Goal: Task Accomplishment & Management: Manage account settings

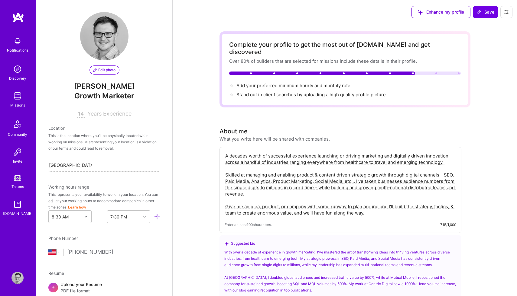
select select "US"
select select "Right Now"
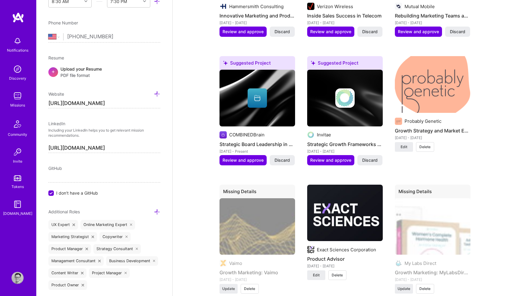
scroll to position [1058, 0]
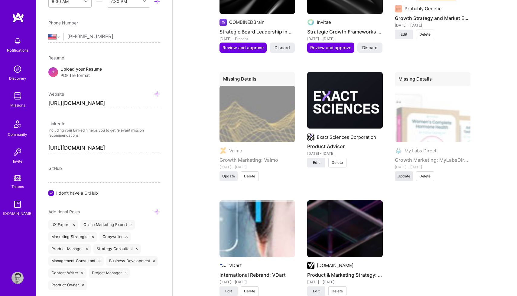
click at [403, 174] on span "Update" at bounding box center [403, 176] width 13 height 5
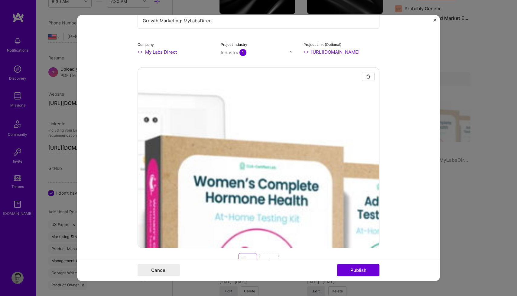
scroll to position [77, 0]
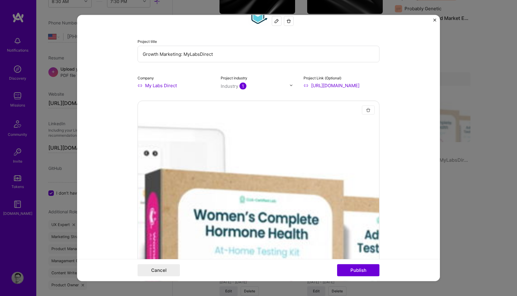
click at [368, 111] on img "button" at bounding box center [368, 110] width 5 height 5
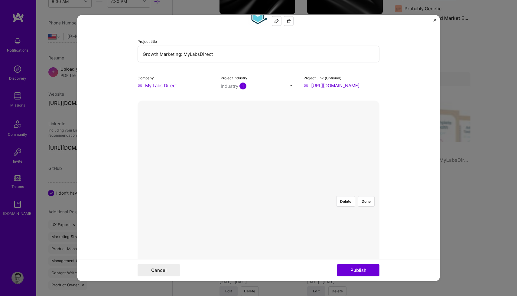
click at [323, 189] on body "Notifications Discovery Missions Community Invite Tokens [DOMAIN_NAME] Profile …" at bounding box center [258, 40] width 517 height 2197
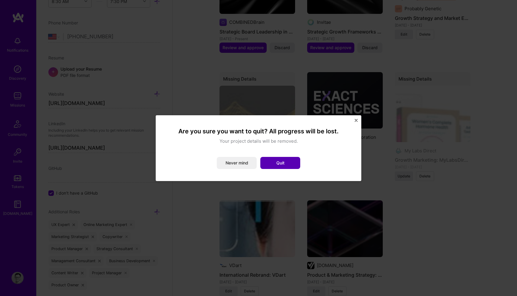
click at [272, 162] on button "Quit" at bounding box center [280, 163] width 40 height 12
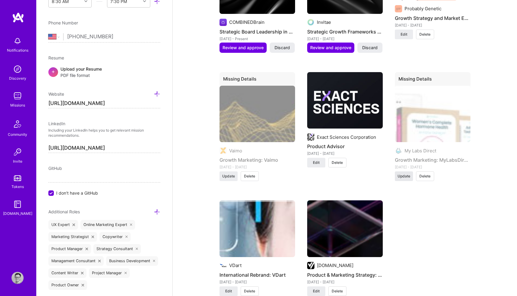
click at [404, 174] on span "Update" at bounding box center [403, 176] width 13 height 5
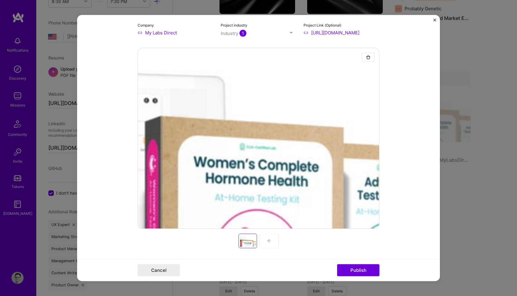
scroll to position [160, 0]
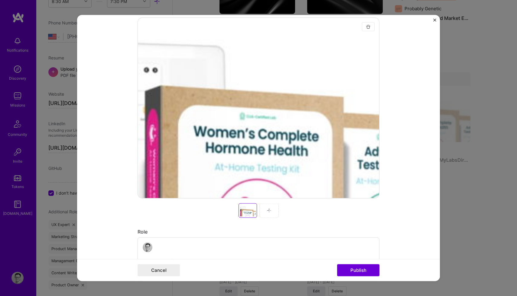
click at [367, 27] on img "button" at bounding box center [368, 26] width 5 height 5
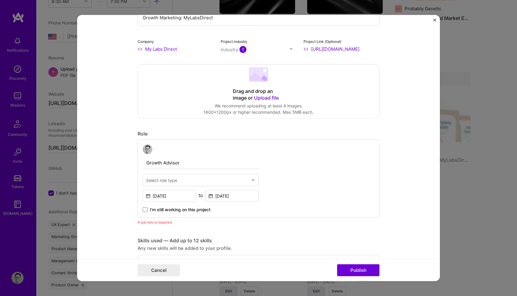
scroll to position [104, 0]
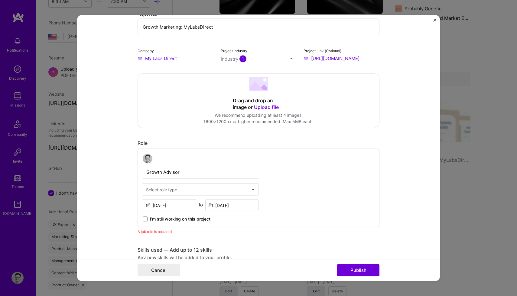
click at [265, 106] on span "Upload file" at bounding box center [266, 107] width 25 height 6
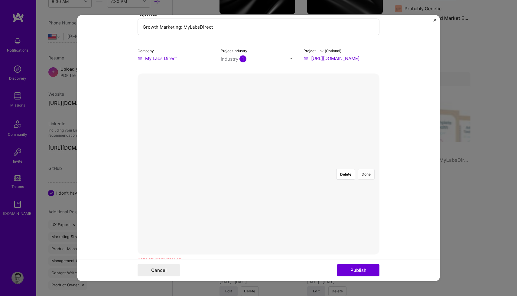
click at [370, 169] on button "Done" at bounding box center [365, 174] width 17 height 11
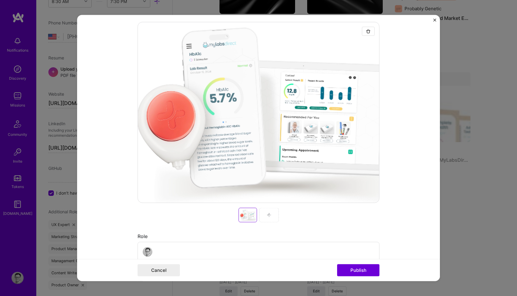
scroll to position [169, 0]
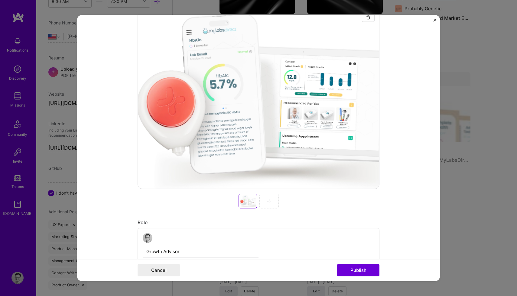
click at [269, 206] on div at bounding box center [268, 201] width 19 height 15
click at [266, 199] on div at bounding box center [268, 201] width 19 height 15
click at [269, 201] on img at bounding box center [268, 201] width 5 height 5
click at [270, 202] on img at bounding box center [268, 201] width 5 height 5
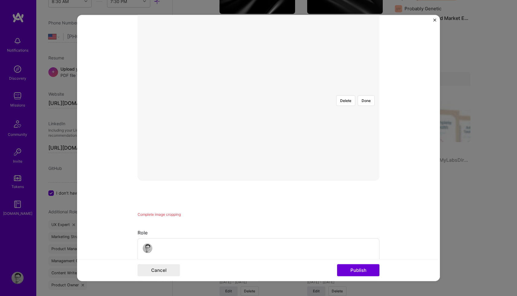
scroll to position [97, 0]
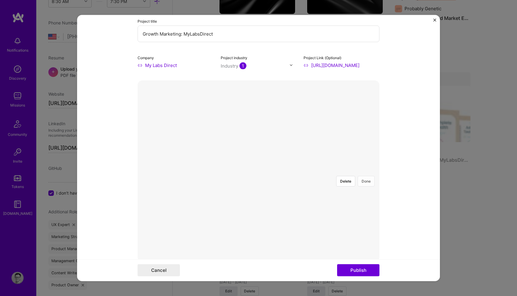
click at [366, 176] on button "Done" at bounding box center [365, 181] width 17 height 11
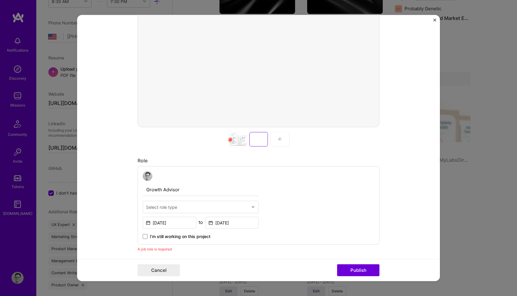
scroll to position [294, 0]
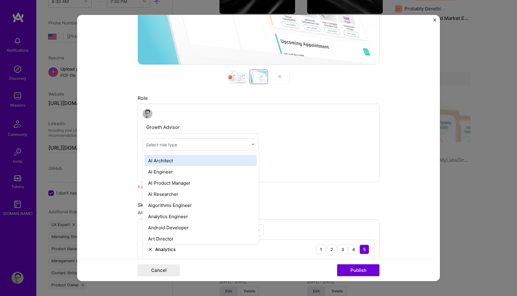
click at [237, 144] on input "text" at bounding box center [197, 144] width 102 height 6
type input "r"
type input "Produc"
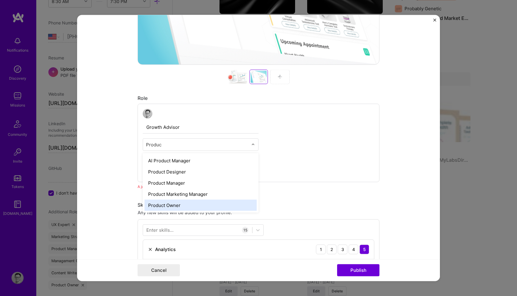
click at [186, 205] on div "Product Owner" at bounding box center [200, 205] width 112 height 11
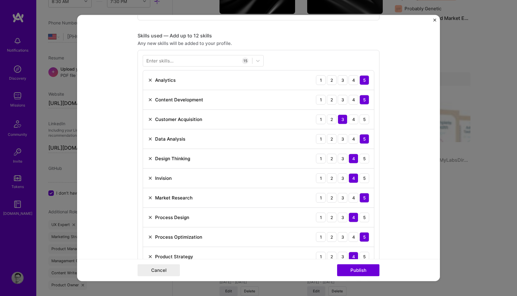
scroll to position [456, 0]
click at [149, 178] on img at bounding box center [150, 178] width 5 height 5
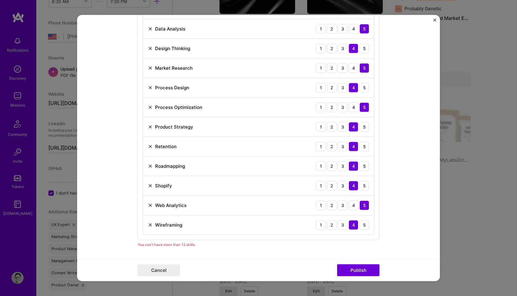
scroll to position [649, 0]
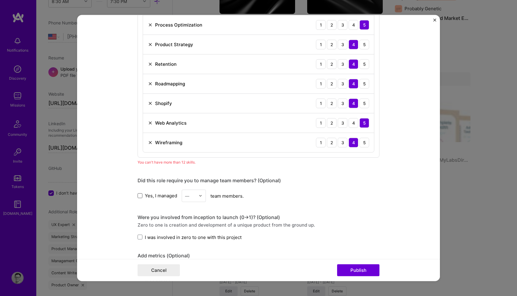
click at [140, 195] on span at bounding box center [139, 196] width 5 height 5
click at [0, 0] on input "Yes, I managed" at bounding box center [0, 0] width 0 height 0
click at [196, 194] on div "—" at bounding box center [190, 196] width 17 height 12
click at [197, 246] on div "4" at bounding box center [193, 245] width 21 height 11
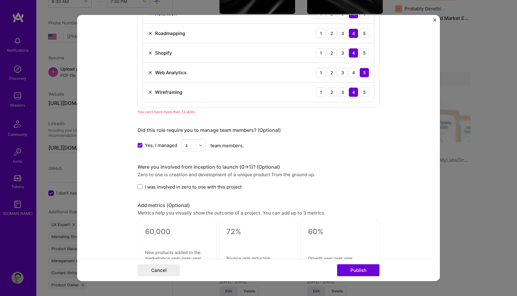
scroll to position [700, 0]
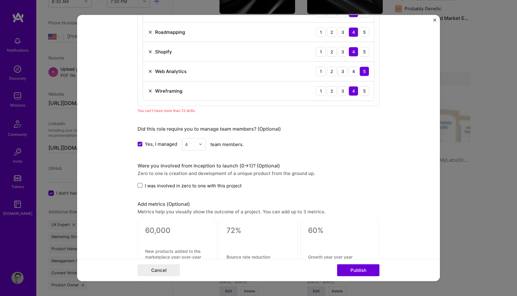
click at [139, 188] on span at bounding box center [139, 185] width 5 height 5
click at [0, 0] on input "I was involved in zero to one with this project" at bounding box center [0, 0] width 0 height 0
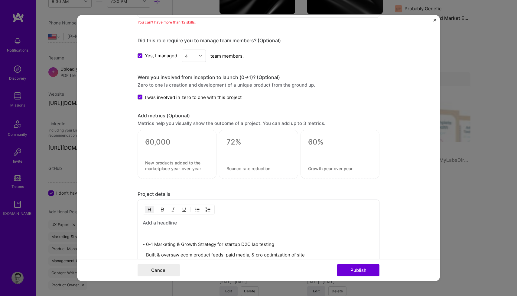
scroll to position [788, 0]
click at [174, 156] on div at bounding box center [176, 155] width 79 height 49
click at [163, 141] on textarea at bounding box center [177, 142] width 64 height 9
click at [166, 154] on div at bounding box center [176, 155] width 79 height 49
click at [163, 164] on textarea at bounding box center [177, 165] width 64 height 11
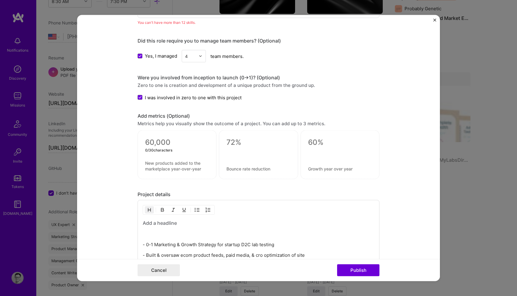
click at [154, 139] on textarea at bounding box center [177, 142] width 64 height 9
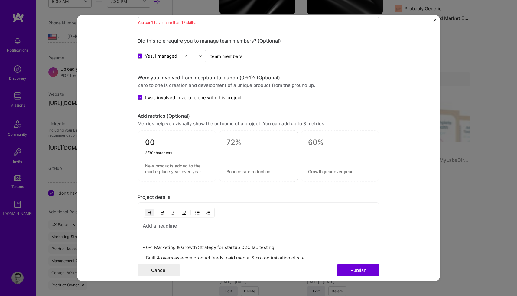
type textarea "0"
type textarea "1000%+"
click at [158, 166] on textarea at bounding box center [177, 168] width 64 height 11
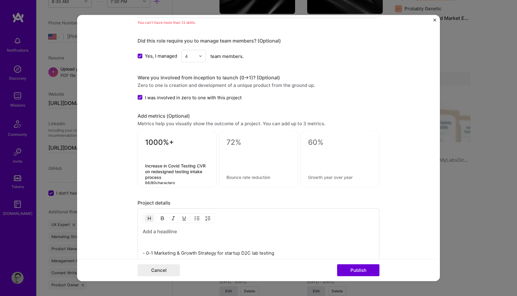
type textarea "Increase in Covid Testing CVR on redesigned testing intake process"
click at [235, 142] on textarea at bounding box center [258, 142] width 64 height 9
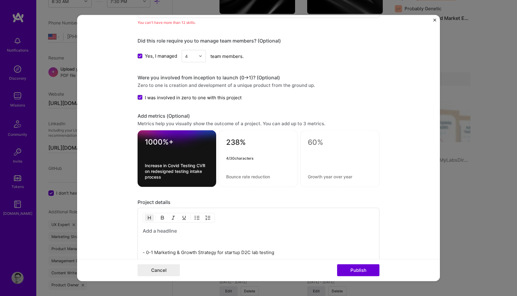
type textarea "238%"
click at [234, 178] on textarea at bounding box center [258, 177] width 64 height 6
type textarea "Improvement on test purchase CVR on redesigned purchase flow"
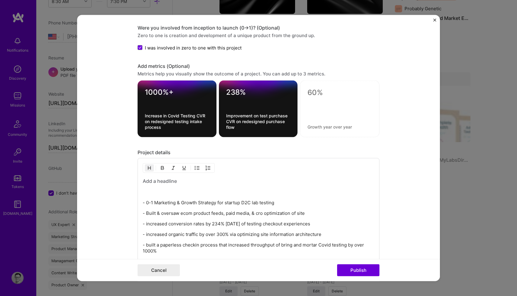
scroll to position [839, 0]
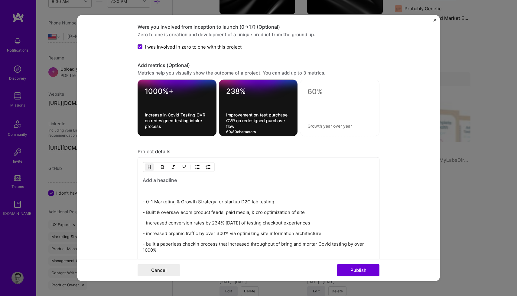
click at [238, 90] on textarea "238%" at bounding box center [258, 93] width 64 height 12
type textarea "234%"
click at [185, 211] on p "- Built & oversaw ecom product feeds, paid media, & cro optimization of site" at bounding box center [258, 213] width 231 height 6
click at [316, 91] on textarea at bounding box center [339, 91] width 64 height 9
type textarea "300%"
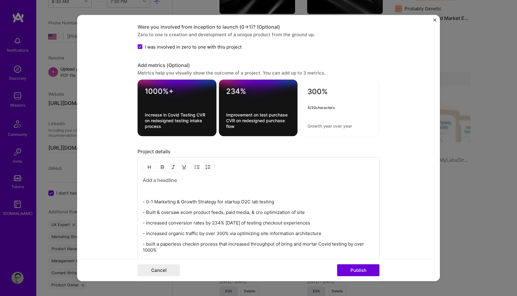
click at [147, 203] on p "- 0-1 Marketing & Growth Strategy for startup D2C lab testing" at bounding box center [258, 202] width 231 height 6
click at [171, 180] on h3 at bounding box center [258, 180] width 231 height 7
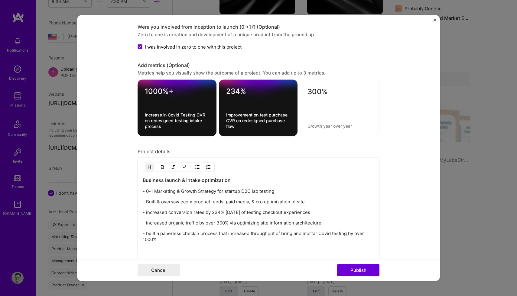
click at [166, 180] on h3 "Business launch & intake optimization" at bounding box center [258, 180] width 231 height 7
click at [189, 179] on h3 "Business Launch & intake optimization" at bounding box center [258, 180] width 231 height 7
click at [204, 182] on h3 "Business Launch & Intake optimization" at bounding box center [258, 180] width 231 height 7
click at [146, 193] on p "- 0-1 Marketing & Growth Strategy for startup D2C lab testing" at bounding box center [258, 192] width 231 height 6
click at [146, 202] on p "- Built & oversaw ecom product feeds, paid media, & cro optimization of site" at bounding box center [258, 202] width 231 height 6
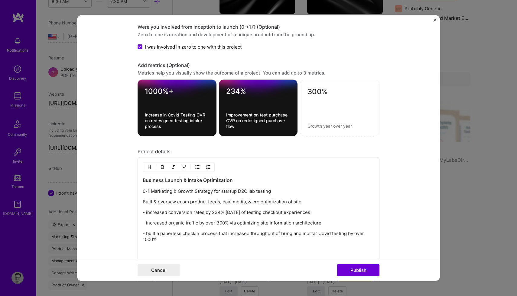
click at [146, 212] on p "- increased conversion rates by 234% [DATE] of testing checkout experiences" at bounding box center [258, 213] width 231 height 6
click at [144, 213] on p "increased conversion rates by 234% [DATE] of testing checkout experiences" at bounding box center [258, 213] width 231 height 6
click at [147, 223] on p "- increased organic traffic by over 300% via optimizing site information archit…" at bounding box center [258, 223] width 231 height 6
click at [145, 224] on p "- Increased organic traffic by over 300% via optimizing site information archit…" at bounding box center [258, 223] width 231 height 6
click at [149, 233] on p "- built a paperless checkin process that increased throughput of bring and mort…" at bounding box center [258, 237] width 231 height 12
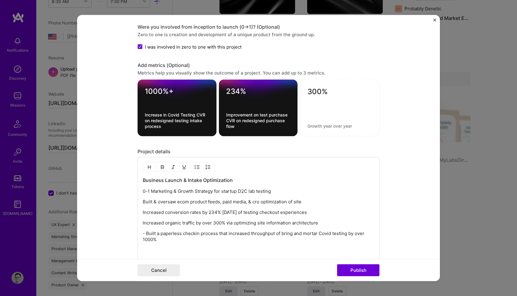
click at [146, 234] on p "- Built a paperless checkin process that increased throughput of bring and mort…" at bounding box center [258, 237] width 231 height 12
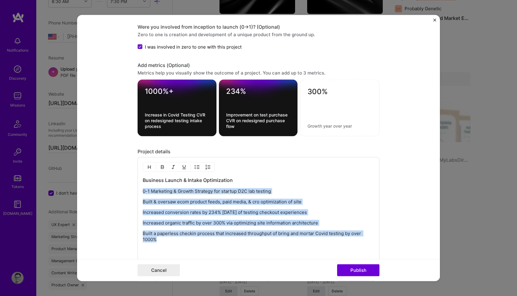
drag, startPoint x: 157, startPoint y: 239, endPoint x: 142, endPoint y: 192, distance: 49.2
click at [142, 192] on div "Business Launch & Intake Optimization 0-1 Marketing & Growth Strategy for start…" at bounding box center [258, 213] width 242 height 112
click at [197, 165] on button "button" at bounding box center [196, 167] width 9 height 7
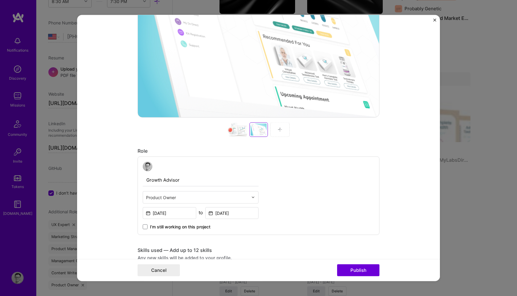
scroll to position [285, 0]
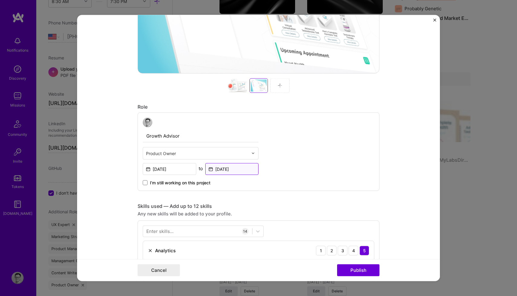
click at [221, 170] on input "[DATE]" at bounding box center [231, 169] width 53 height 12
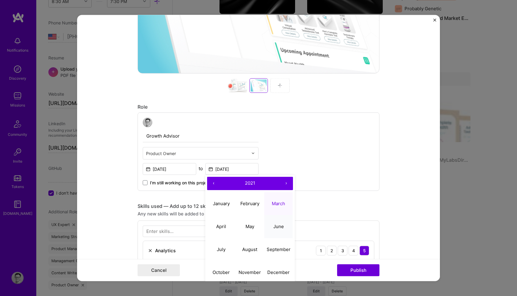
click at [278, 225] on abbr "June" at bounding box center [278, 227] width 11 height 6
type input "[DATE]"
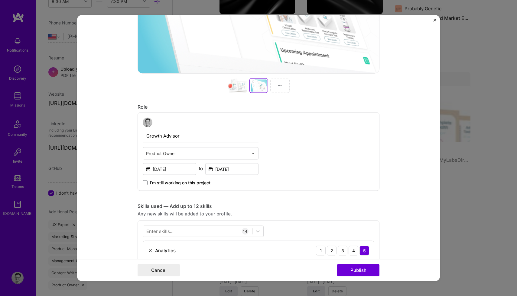
click at [279, 86] on img at bounding box center [279, 85] width 5 height 5
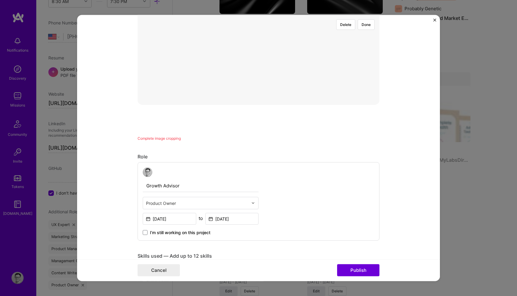
scroll to position [192, 0]
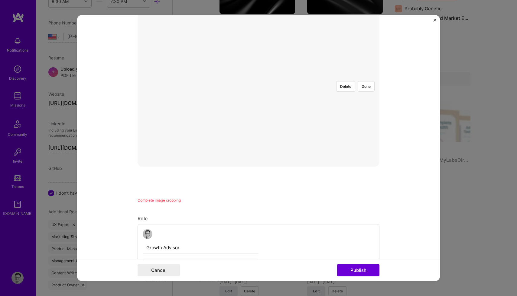
click at [362, 92] on div at bounding box center [401, 106] width 79 height 60
click at [432, 18] on form "This project is missing details. To be able to apply to missions with this proj…" at bounding box center [258, 148] width 363 height 267
click at [435, 20] on img "Close" at bounding box center [434, 19] width 3 height 3
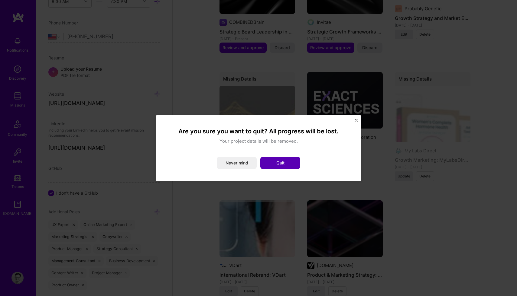
click at [273, 164] on button "Quit" at bounding box center [280, 163] width 40 height 12
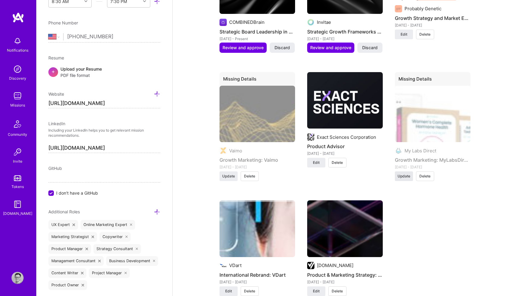
click at [403, 174] on span "Update" at bounding box center [403, 176] width 13 height 5
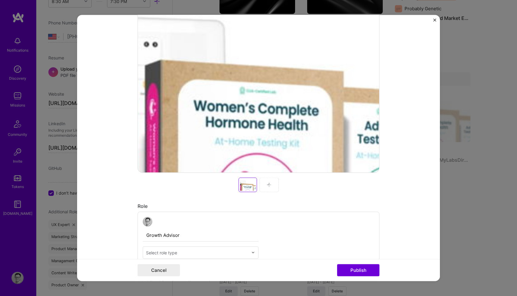
scroll to position [214, 0]
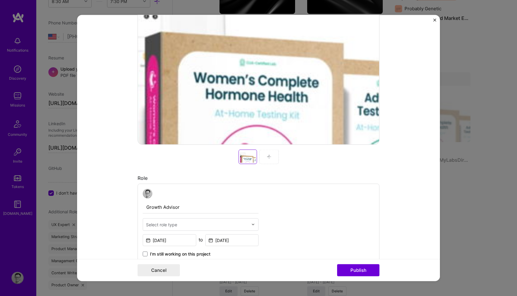
click at [249, 158] on div at bounding box center [248, 157] width 16 height 12
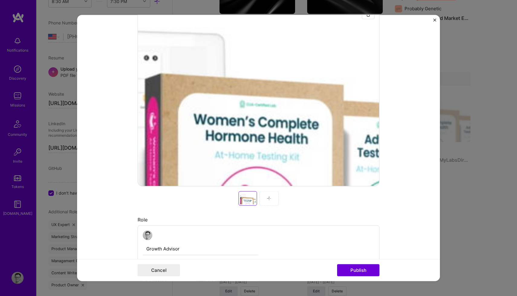
scroll to position [157, 0]
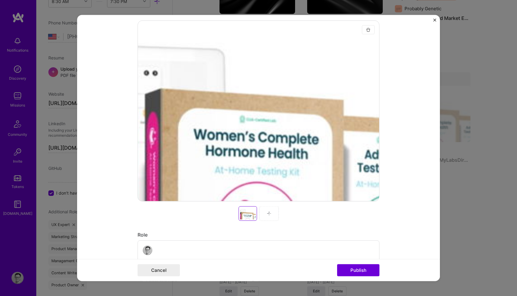
click at [365, 31] on button "button" at bounding box center [368, 29] width 13 height 9
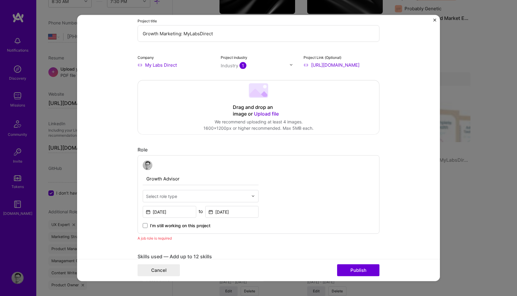
scroll to position [92, 0]
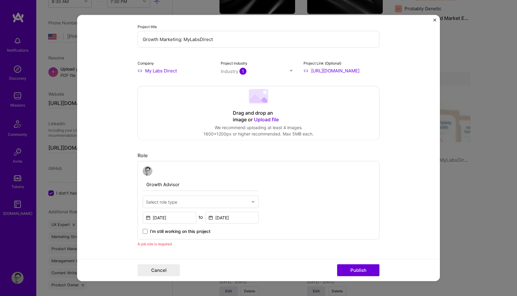
click at [262, 119] on span "Upload file" at bounding box center [266, 119] width 25 height 6
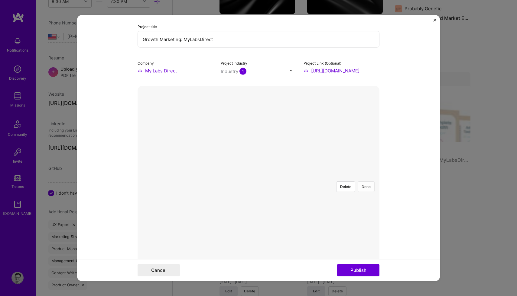
click at [365, 181] on button "Done" at bounding box center [365, 186] width 17 height 11
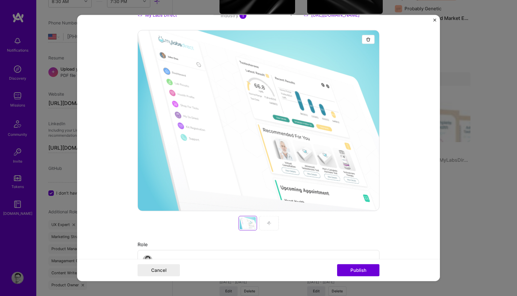
scroll to position [147, 0]
click at [271, 226] on div at bounding box center [268, 224] width 19 height 15
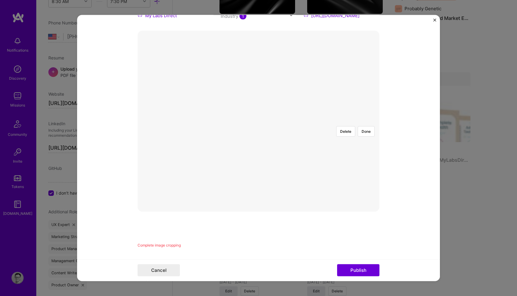
click at [319, 127] on div at bounding box center [353, 183] width 164 height 124
click at [364, 126] on button "Done" at bounding box center [365, 131] width 17 height 11
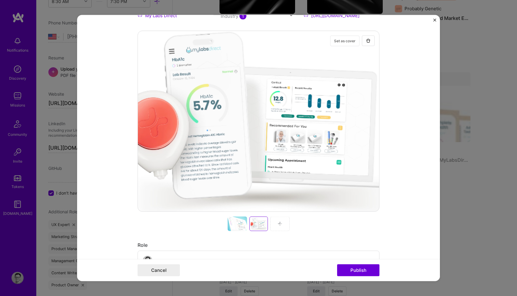
click at [336, 43] on button "Set as cover" at bounding box center [344, 40] width 29 height 11
click at [281, 224] on img at bounding box center [279, 223] width 5 height 5
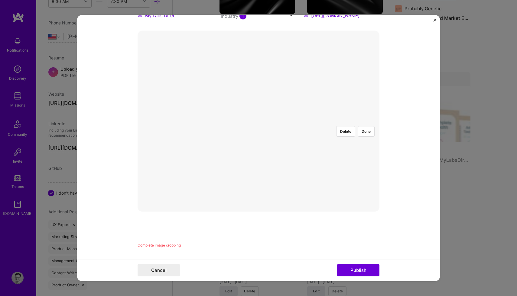
click at [262, 133] on div at bounding box center [283, 151] width 50 height 38
click at [366, 126] on button "Done" at bounding box center [365, 131] width 17 height 11
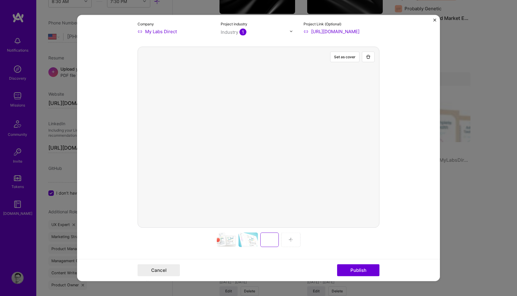
scroll to position [106, 0]
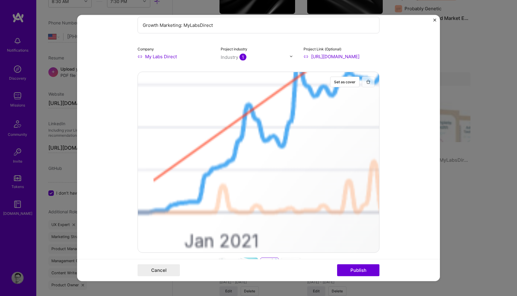
click at [368, 81] on img "button" at bounding box center [368, 81] width 5 height 5
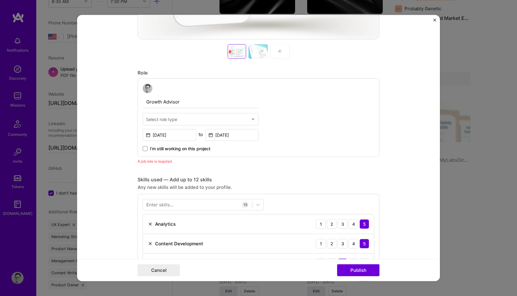
scroll to position [321, 0]
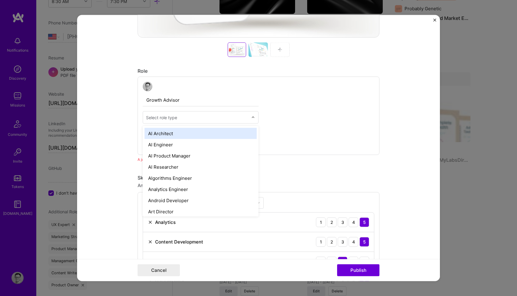
click at [239, 118] on input "text" at bounding box center [197, 117] width 102 height 6
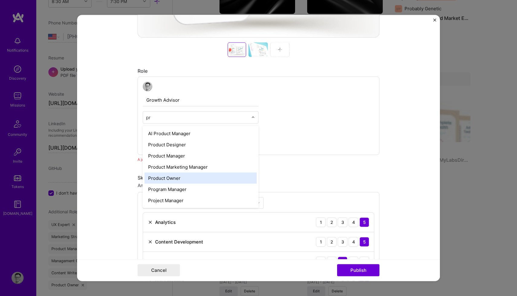
type input "p"
type input "Product"
click at [206, 181] on div "Product Owner" at bounding box center [200, 177] width 112 height 11
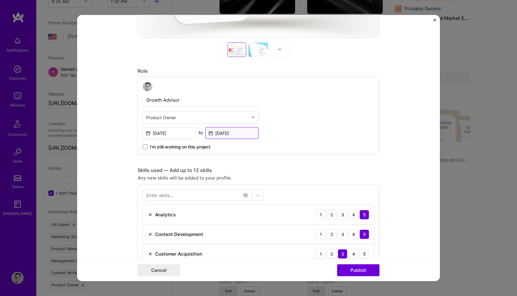
click at [222, 133] on input "[DATE]" at bounding box center [231, 133] width 53 height 12
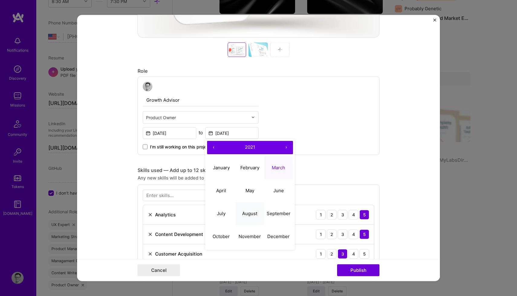
click at [247, 214] on abbr "August" at bounding box center [249, 214] width 15 height 6
type input "[DATE]"
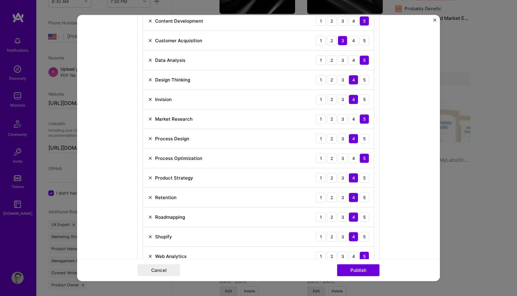
scroll to position [536, 0]
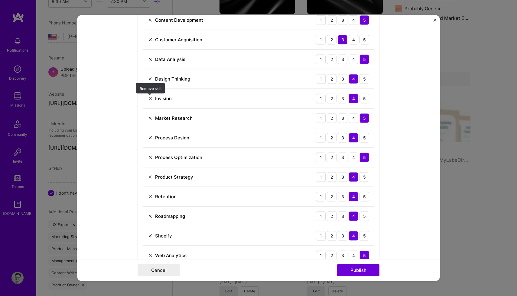
click at [150, 98] on img at bounding box center [150, 98] width 5 height 5
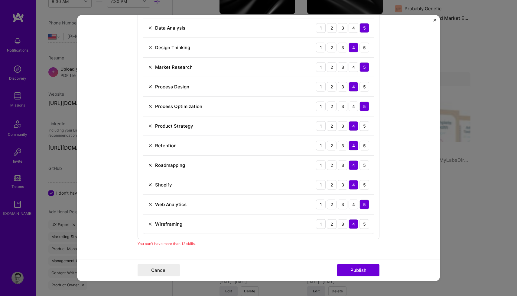
scroll to position [570, 0]
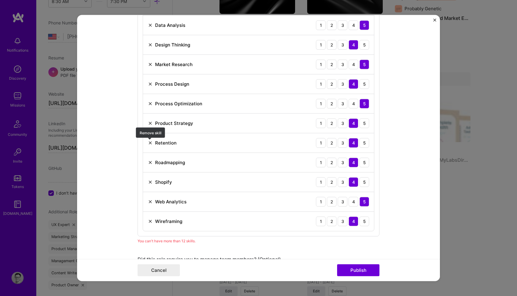
click at [148, 143] on img at bounding box center [150, 142] width 5 height 5
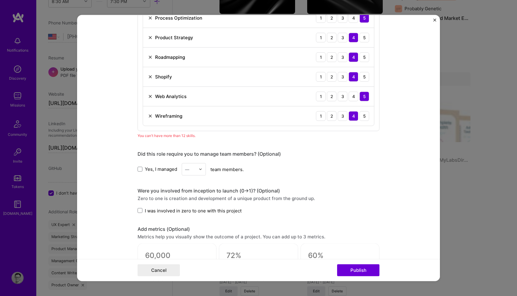
scroll to position [710, 0]
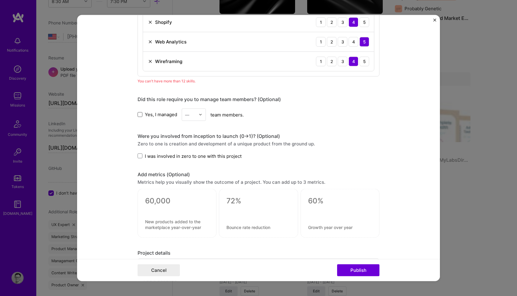
click at [140, 114] on span at bounding box center [139, 114] width 5 height 5
click at [0, 0] on input "Yes, I managed" at bounding box center [0, 0] width 0 height 0
click at [195, 117] on input "text" at bounding box center [190, 114] width 11 height 6
click at [195, 166] on div "4" at bounding box center [193, 164] width 21 height 11
click at [141, 156] on span at bounding box center [139, 156] width 5 height 5
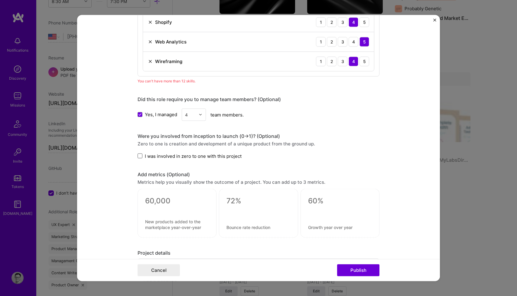
click at [0, 0] on input "I was involved in zero to one with this project" at bounding box center [0, 0] width 0 height 0
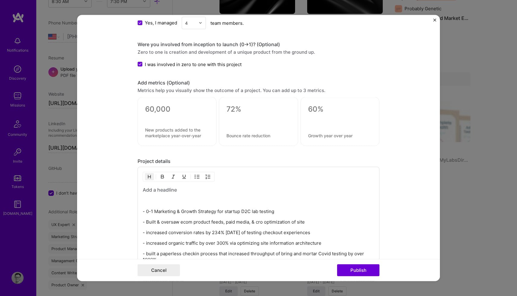
scroll to position [807, 0]
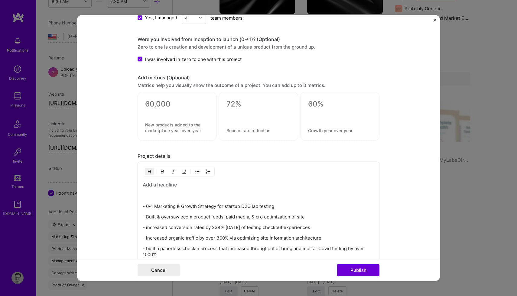
click at [169, 106] on textarea at bounding box center [177, 104] width 64 height 9
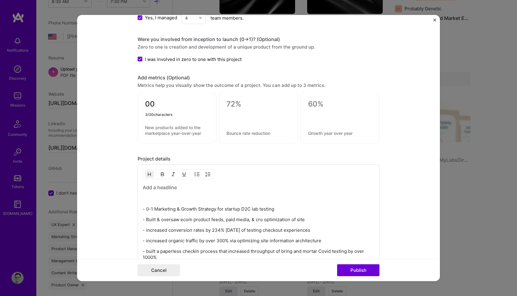
type textarea "0"
type textarea "1000%"
click at [179, 132] on textarea at bounding box center [177, 130] width 64 height 11
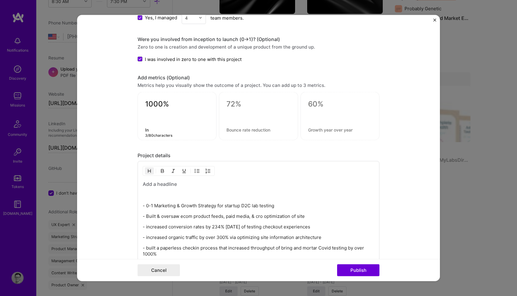
type textarea "I"
click at [178, 129] on textarea "CVR increase in testing volume" at bounding box center [177, 130] width 64 height 6
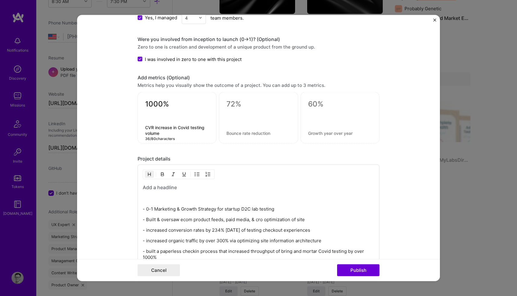
click at [194, 127] on textarea "CVR increase in Covid testing volume" at bounding box center [177, 130] width 64 height 11
click at [164, 134] on textarea "CVR increase in Covid Testing volume" at bounding box center [177, 130] width 64 height 11
click at [148, 133] on textarea "CVR increase in Covid Testing volume" at bounding box center [177, 130] width 64 height 11
type textarea "CVR increase in Covid Testing Volume"
click at [235, 104] on textarea at bounding box center [258, 104] width 64 height 9
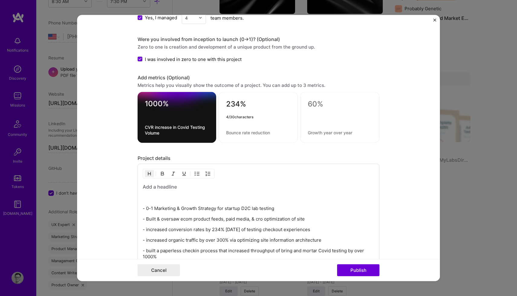
type textarea "234%"
click at [239, 134] on textarea at bounding box center [258, 133] width 64 height 6
type textarea "I"
type textarea "CVR increase in checkout conversion"
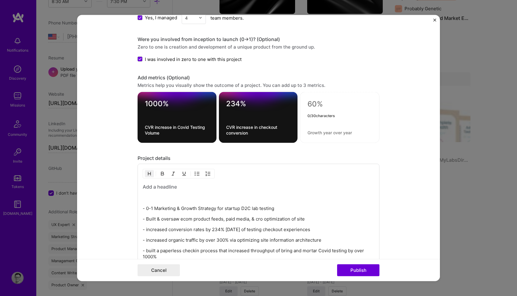
click at [316, 105] on textarea at bounding box center [339, 104] width 64 height 9
click at [224, 241] on p "- increased organic traffic by over 300% via optimizing site information archit…" at bounding box center [258, 240] width 231 height 6
drag, startPoint x: 228, startPoint y: 241, endPoint x: 218, endPoint y: 241, distance: 10.3
click at [218, 241] on p "- increased organic traffic by over 300% via optimizing site information archit…" at bounding box center [258, 240] width 231 height 6
click at [152, 190] on h3 at bounding box center [258, 187] width 231 height 7
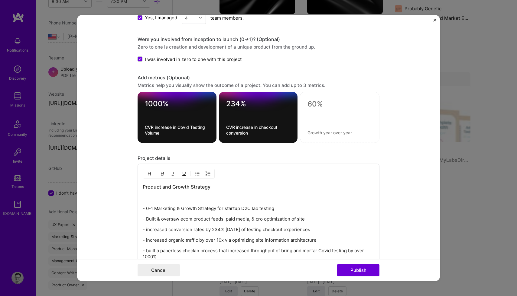
click at [145, 202] on div "Product and Growth Strategy - 0-1 Marketing & Growth Strategy for startup D2C l…" at bounding box center [258, 227] width 231 height 87
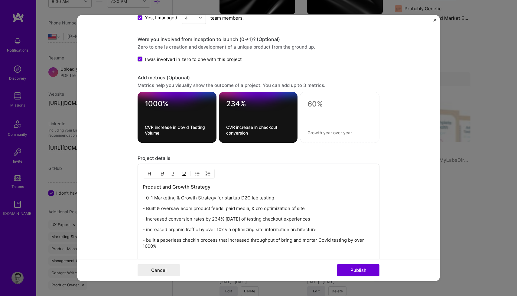
click at [147, 198] on p "- 0-1 Marketing & Growth Strategy for startup D2C lab testing" at bounding box center [258, 198] width 231 height 6
click at [194, 173] on button "button" at bounding box center [196, 173] width 9 height 7
click at [146, 209] on p "- Built & oversaw ecom product feeds, paid media, & cro optimization of site" at bounding box center [258, 209] width 231 height 6
click at [146, 219] on p "- increased conversion rates by 234% [DATE] of testing checkout experiences" at bounding box center [258, 220] width 231 height 6
click at [147, 219] on p "- increased conversion rates by 234% [DATE] of testing checkout experiences" at bounding box center [258, 220] width 231 height 6
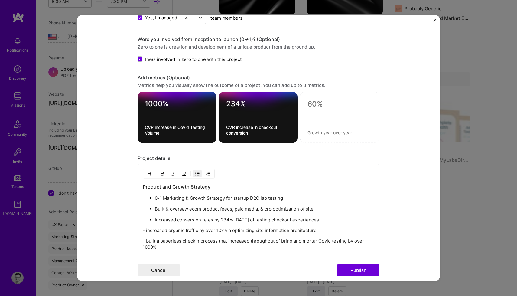
click at [147, 230] on p "- increased organic traffic by over 10x via optimizing site information archite…" at bounding box center [258, 231] width 231 height 6
click at [148, 242] on p "- built a paperless checkin process that increased throughput of bring and mort…" at bounding box center [258, 245] width 231 height 12
click at [143, 241] on p "Built a paperless checkin process that increased throughput of bring and mortar…" at bounding box center [258, 245] width 231 height 12
click at [301, 241] on p "Built a paperless checkin process that increased throughput of bring and mortar…" at bounding box center [264, 245] width 219 height 12
drag, startPoint x: 290, startPoint y: 242, endPoint x: 262, endPoint y: 240, distance: 28.7
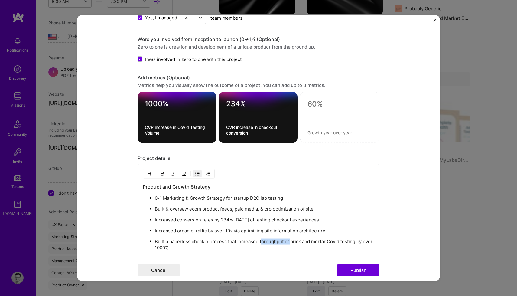
click at [262, 240] on p "Built a paperless checkin process that increased throughput of brick and mortar…" at bounding box center [264, 245] width 219 height 12
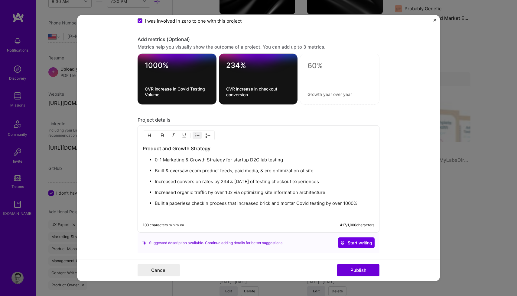
scroll to position [847, 0]
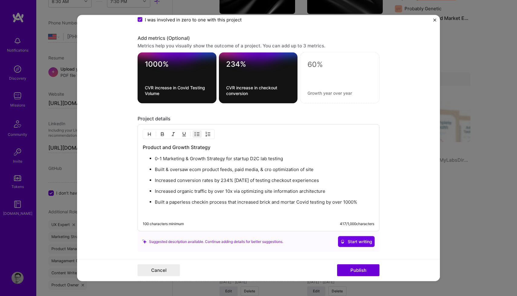
click at [314, 66] on textarea at bounding box center [339, 64] width 64 height 9
type textarea "10x"
click at [311, 92] on textarea at bounding box center [339, 93] width 64 height 6
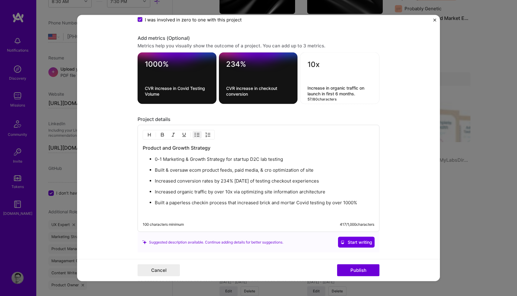
type textarea "Increase in organic traffic on launch in first 6 months."
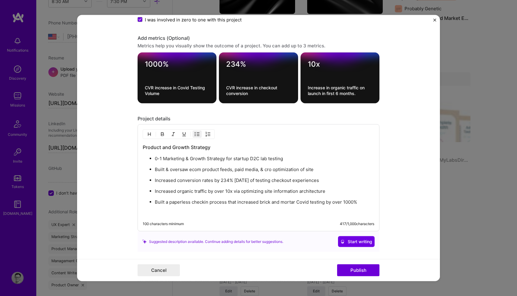
click at [265, 136] on div "Product and Growth Strategy 0-1 Marketing & Growth Strategy for startup D2C lab…" at bounding box center [258, 177] width 242 height 107
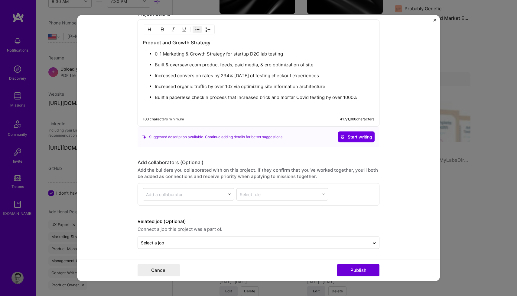
scroll to position [952, 0]
click at [187, 242] on input "text" at bounding box center [253, 243] width 225 height 6
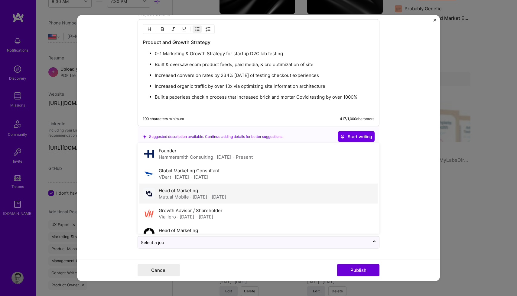
scroll to position [21, 0]
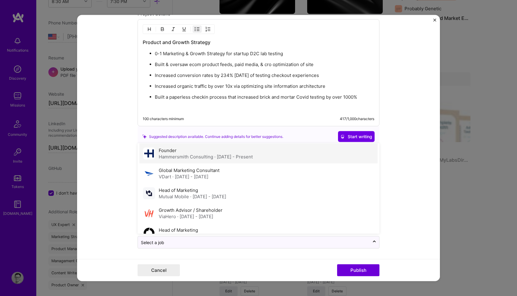
click at [187, 159] on div "Hammersmith Consulting · [DATE] - Present" at bounding box center [206, 157] width 94 height 6
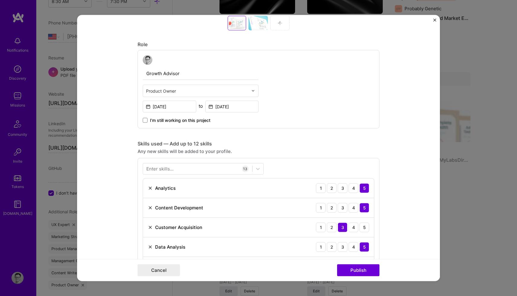
scroll to position [345, 0]
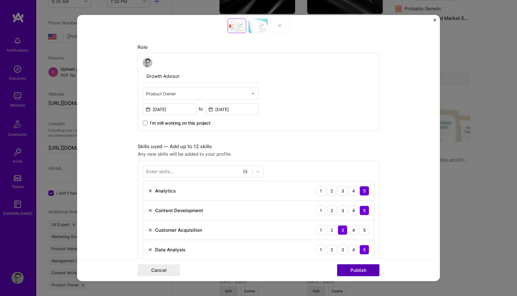
click at [352, 271] on button "Publish" at bounding box center [358, 271] width 42 height 12
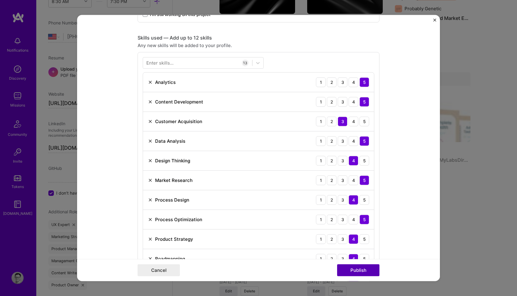
scroll to position [474, 0]
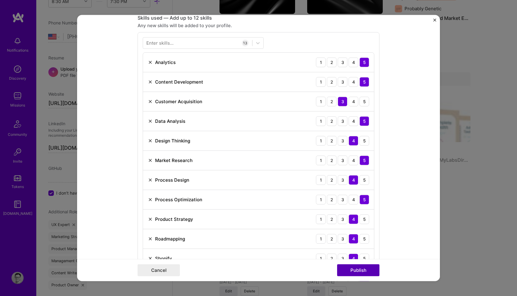
click at [358, 272] on button "Publish" at bounding box center [358, 271] width 42 height 12
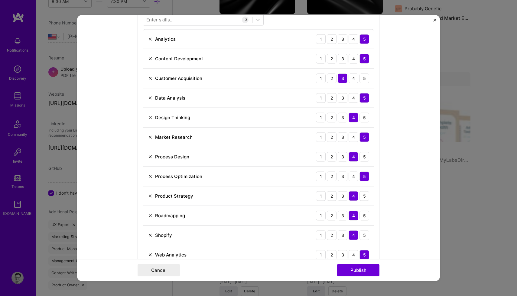
scroll to position [497, 0]
click at [150, 117] on img at bounding box center [150, 117] width 5 height 5
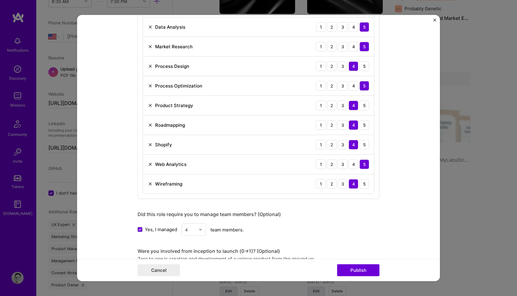
scroll to position [580, 0]
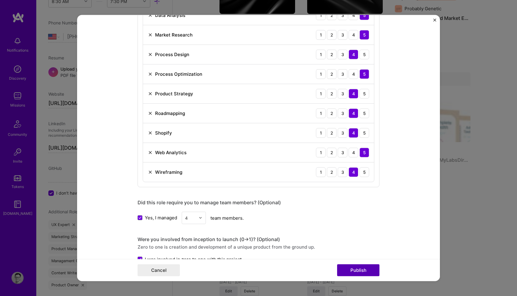
click at [359, 269] on button "Publish" at bounding box center [358, 271] width 42 height 12
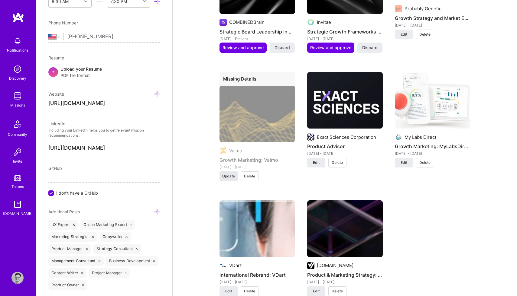
click at [227, 174] on span "Update" at bounding box center [228, 176] width 13 height 5
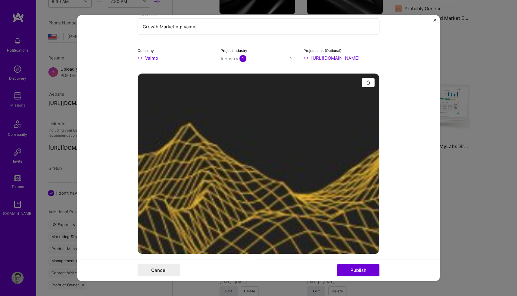
scroll to position [92, 0]
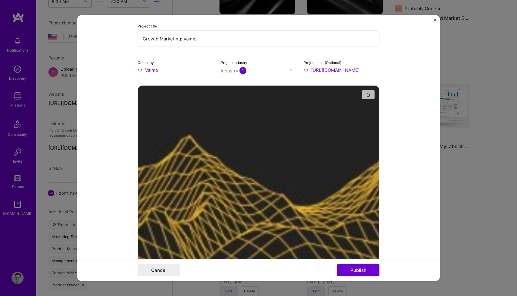
click at [369, 93] on img "button" at bounding box center [368, 94] width 5 height 5
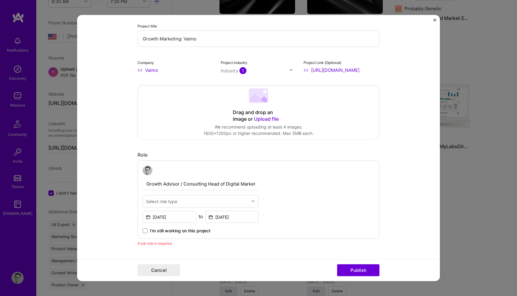
click at [268, 119] on span "Upload file" at bounding box center [266, 119] width 25 height 6
click at [259, 119] on span "Upload file" at bounding box center [266, 119] width 25 height 6
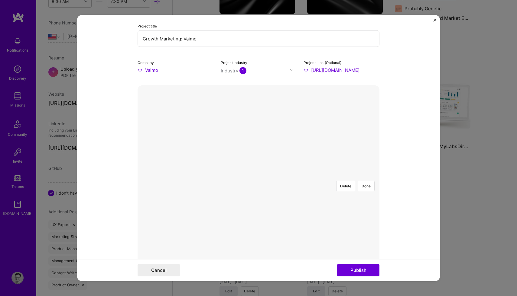
click at [282, 199] on div at bounding box center [326, 245] width 136 height 102
click at [366, 181] on button "Done" at bounding box center [365, 186] width 17 height 11
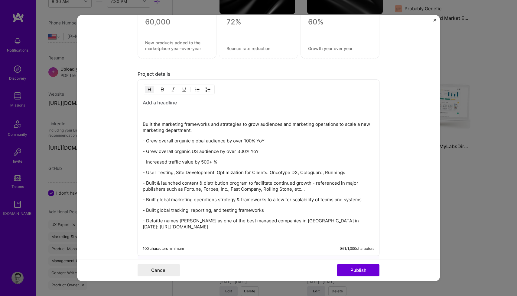
scroll to position [977, 0]
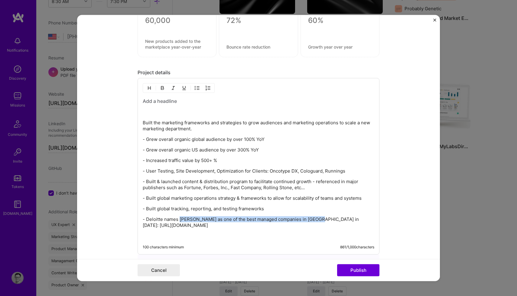
drag, startPoint x: 318, startPoint y: 220, endPoint x: 179, endPoint y: 219, distance: 138.7
click at [179, 219] on p "- Deloitte names [PERSON_NAME] as one of the best managed companies in [GEOGRAP…" at bounding box center [258, 223] width 231 height 12
copy p "Vaimo as one of the best managed companies in [GEOGRAPHIC_DATA] in [DATE]"
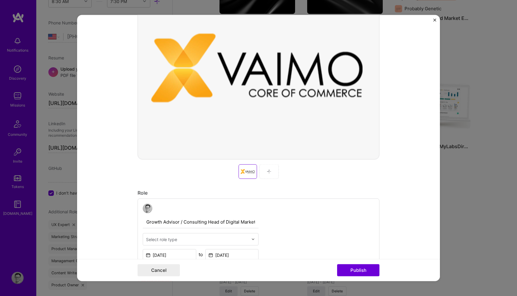
scroll to position [190, 0]
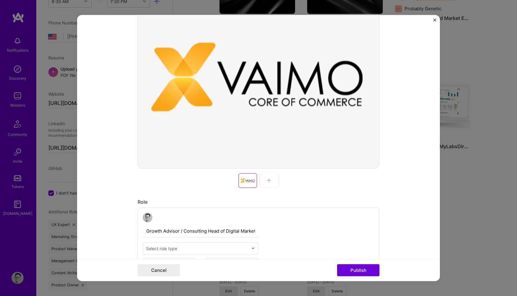
click at [268, 183] on img at bounding box center [268, 180] width 5 height 5
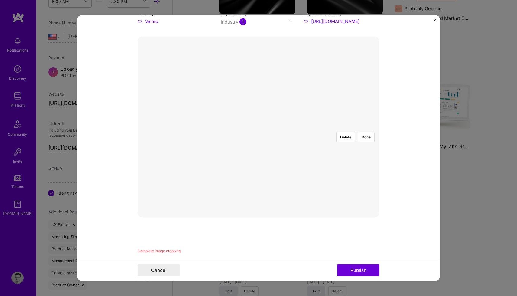
scroll to position [139, 0]
click at [365, 134] on button "Done" at bounding box center [365, 139] width 17 height 11
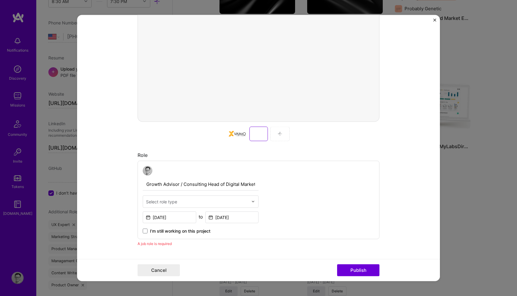
scroll to position [250, 0]
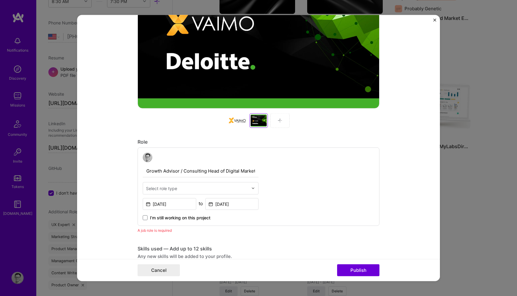
click at [172, 171] on input "Growth Advisor / Consulting Head of Digital Marketing" at bounding box center [201, 171] width 116 height 13
type input "Global Product Marketing / Growth Lead"
click at [177, 191] on input "text" at bounding box center [197, 188] width 102 height 6
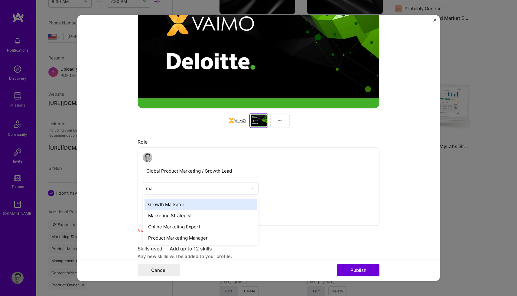
type input "m"
type input "H"
type input "Mark"
click at [164, 206] on div "Growth Marketer" at bounding box center [200, 204] width 112 height 11
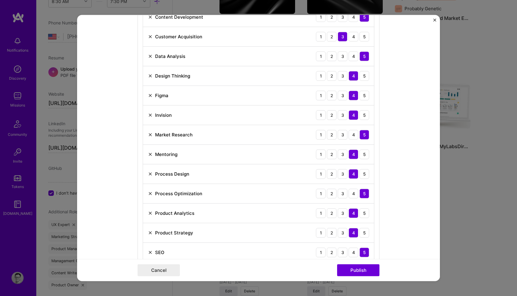
scroll to position [537, 0]
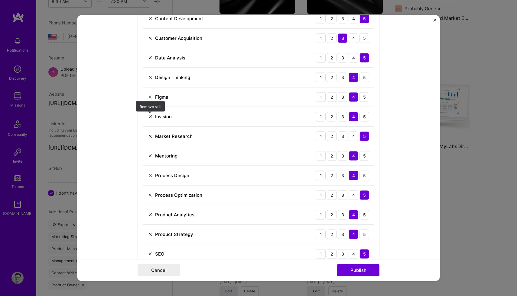
click at [149, 118] on img at bounding box center [150, 116] width 5 height 5
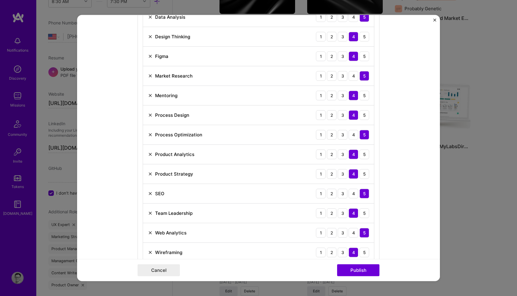
scroll to position [606, 0]
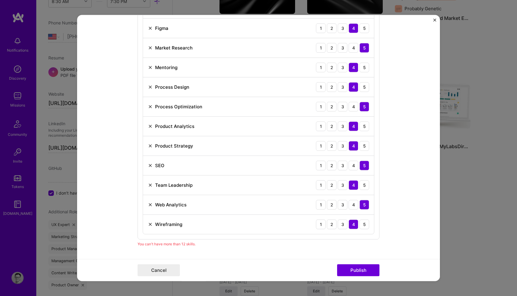
click at [148, 205] on img at bounding box center [150, 204] width 5 height 5
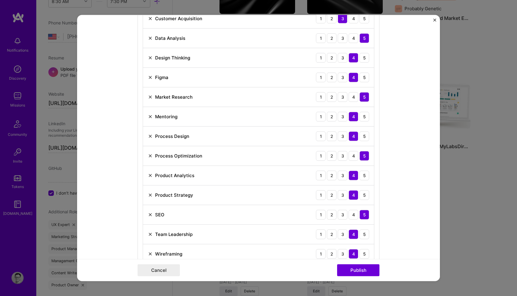
scroll to position [558, 0]
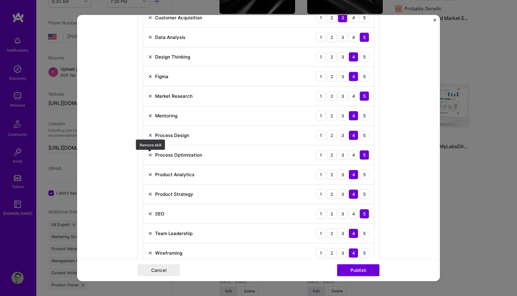
click at [151, 153] on div "Process Optimization" at bounding box center [175, 155] width 54 height 6
click at [150, 156] on img at bounding box center [150, 155] width 5 height 5
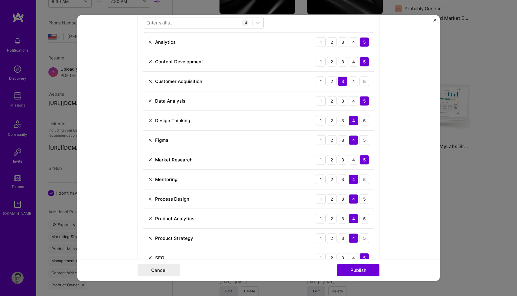
scroll to position [495, 0]
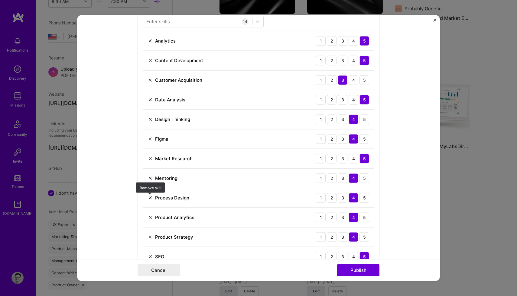
click at [149, 196] on img at bounding box center [150, 197] width 5 height 5
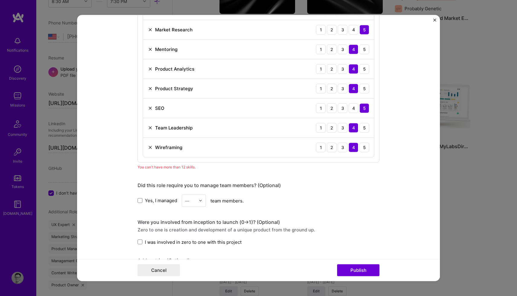
scroll to position [624, 0]
click at [143, 198] on label "Yes, I managed" at bounding box center [157, 200] width 40 height 6
click at [0, 0] on input "Yes, I managed" at bounding box center [0, 0] width 0 height 0
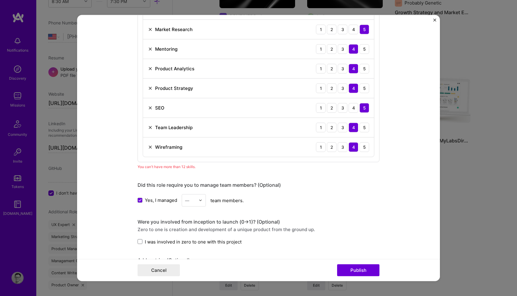
click at [196, 205] on div "—" at bounding box center [190, 201] width 17 height 12
click at [193, 227] on div "10" at bounding box center [193, 226] width 21 height 11
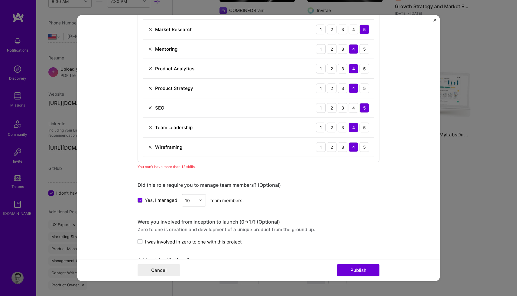
click at [199, 201] on img at bounding box center [200, 201] width 4 height 4
click at [165, 206] on div "Yes, I managed option 10, selected. option 1 focused, 1 of 25. 24 results avail…" at bounding box center [258, 200] width 242 height 12
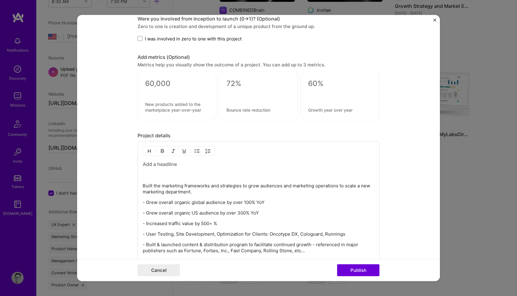
scroll to position [829, 0]
click at [163, 163] on div "Built the marketing frameworks and strategies to grow audiences and marketing o…" at bounding box center [258, 230] width 231 height 141
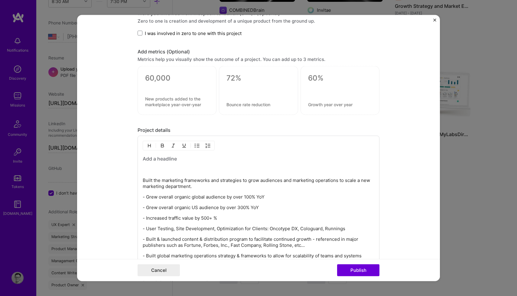
click at [167, 160] on h3 at bounding box center [258, 159] width 231 height 7
click at [144, 182] on p "Built the marketing frameworks and strategies to grow audiences and marketing o…" at bounding box center [258, 184] width 231 height 12
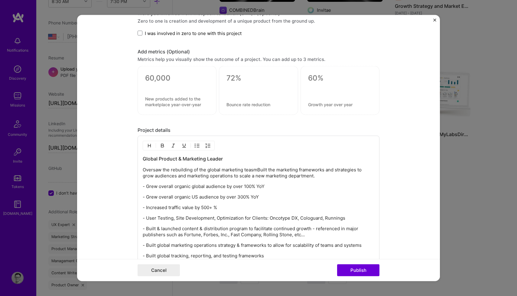
click at [193, 170] on p "Oversaw the rebuilding of the global marketing teasmBuilt the marketing framewo…" at bounding box center [258, 173] width 231 height 12
click at [223, 170] on p "Oversaw the rebuilding and operation of the global marketing teasmBuilt the mar…" at bounding box center [258, 173] width 231 height 12
click at [169, 170] on p "Oversaw the rebuilding and operation of the global marketing teasmBuilt the mar…" at bounding box center [258, 173] width 231 height 12
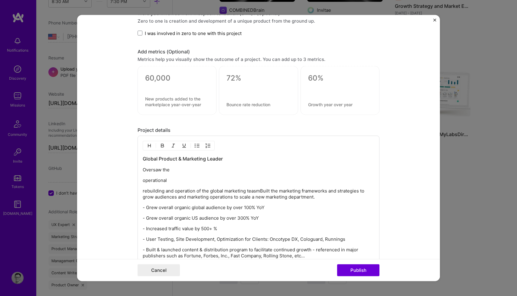
click at [143, 180] on p "operational" at bounding box center [258, 181] width 231 height 6
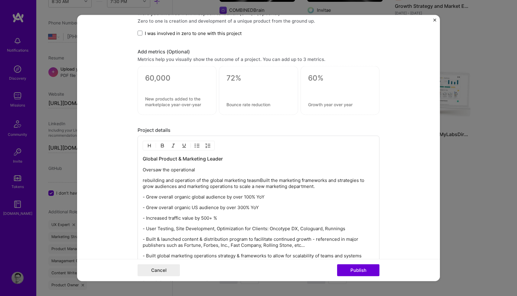
click at [144, 181] on p "rebuilding and operation of the global marketing teasmBuilt the marketing frame…" at bounding box center [258, 184] width 231 height 12
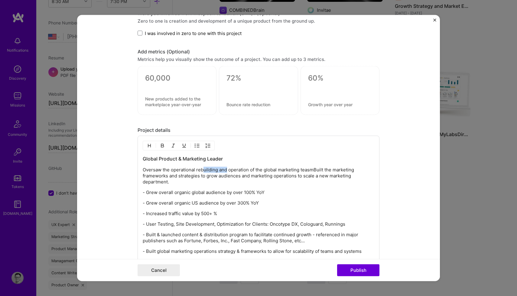
drag, startPoint x: 227, startPoint y: 169, endPoint x: 200, endPoint y: 169, distance: 26.9
click at [202, 169] on p "Oversaw the operational rebuilding and operation of the global marketing teasmB…" at bounding box center [258, 176] width 231 height 18
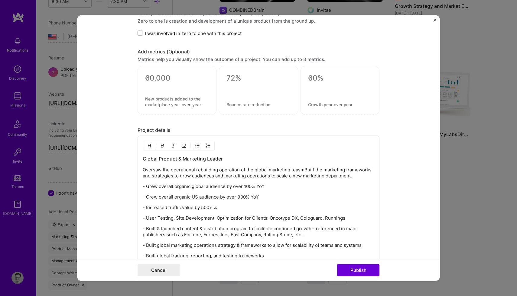
click at [239, 169] on p "Oversaw the operational rebuilding operation of the global marketing teasmBuilt…" at bounding box center [258, 173] width 231 height 12
click at [279, 169] on p "Oversaw the operational rebuilding of the global marketing teasmBuilt the marke…" at bounding box center [258, 173] width 231 height 12
click at [280, 170] on p "Oversaw the operational rebuilding of the global marketing teamBuilt the market…" at bounding box center [258, 173] width 231 height 12
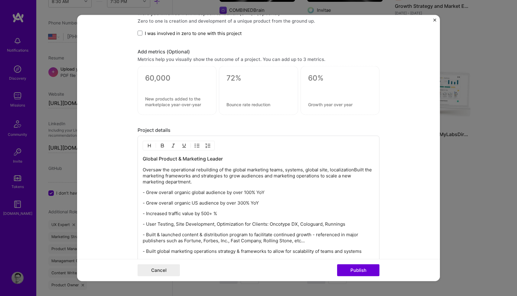
click at [305, 171] on p "Oversaw the operational rebuilding of the global marketing teams, systems, glob…" at bounding box center [258, 176] width 231 height 18
drag, startPoint x: 150, startPoint y: 176, endPoint x: 140, endPoint y: 176, distance: 10.9
click at [140, 176] on div "Global Product & Marketing Leader Oversaw the operational rebuilding of the glo…" at bounding box center [258, 222] width 242 height 172
click at [151, 176] on p "Oversaw the operational rebuilding of the global marketing teams, systems, and …" at bounding box center [258, 176] width 231 height 18
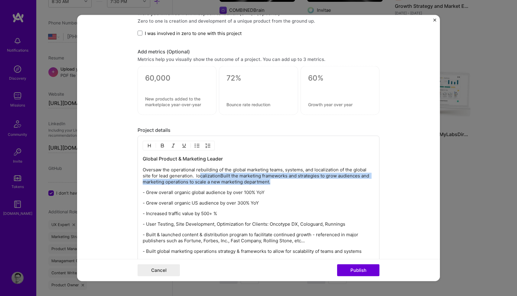
drag, startPoint x: 273, startPoint y: 184, endPoint x: 199, endPoint y: 177, distance: 74.7
click at [199, 177] on p "Oversaw the operational rebuilding of the global marketing teams, systems, and …" at bounding box center [258, 176] width 231 height 18
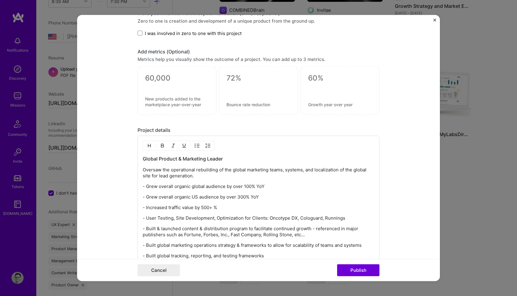
click at [146, 187] on p "- Grew overall organic global audience by over 100% YoY" at bounding box center [258, 187] width 231 height 6
click at [196, 145] on img "button" at bounding box center [197, 145] width 5 height 5
click at [147, 197] on p "- Grew overall organic US audience by over 300% YoY" at bounding box center [258, 198] width 231 height 6
click at [144, 207] on p "- Increased traffic value by 500+ %" at bounding box center [258, 208] width 231 height 6
click at [146, 219] on p "- User Testing, Site Development, Optimization for Clients: Oncotype DX, Cologu…" at bounding box center [258, 219] width 231 height 6
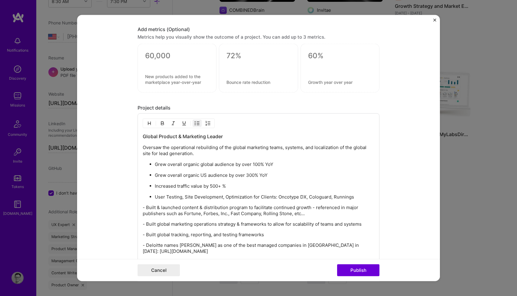
scroll to position [863, 0]
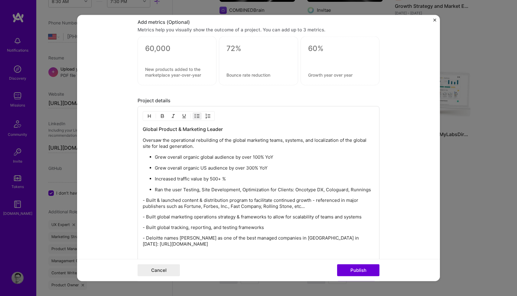
click at [186, 189] on p "Ran the user Testing, Site Development, Optimization for Clients: Oncotype DX, …" at bounding box center [264, 190] width 219 height 6
click at [201, 189] on p "Ran the user testing, Site Development, Optimization for Clients: Oncotype DX, …" at bounding box center [264, 190] width 219 height 6
click at [214, 189] on p "Ran the user testing, site Development, Optimization for Clients: Oncotype DX, …" at bounding box center [264, 190] width 219 height 6
click at [242, 189] on p "Ran the user testing, site development, Optimization for Clients: Oncotype DX, …" at bounding box center [264, 190] width 219 height 6
click at [239, 189] on p "Ran the user testing, site development, Optimization for Clients: Oncotype DX, …" at bounding box center [264, 190] width 219 height 6
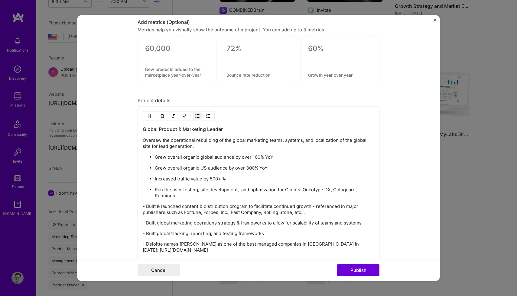
click at [288, 190] on p "Ran the user testing, site development, and optimization for Clients: Oncotype …" at bounding box center [264, 193] width 219 height 12
click at [146, 206] on p "- Built & launched content & distribution program to facilitate continued growt…" at bounding box center [258, 210] width 231 height 12
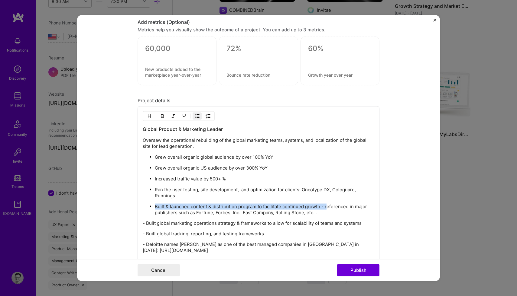
drag, startPoint x: 326, startPoint y: 206, endPoint x: 154, endPoint y: 206, distance: 171.9
click at [155, 206] on p "Built & launched content & distribution program to facilitate continued growth …" at bounding box center [264, 210] width 219 height 12
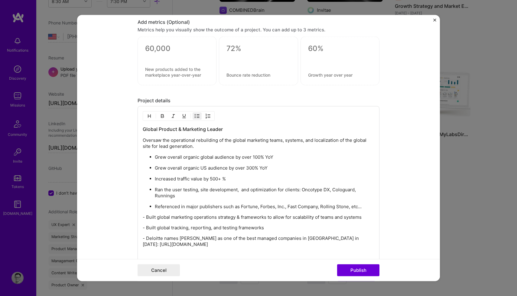
click at [167, 200] on ul "Grew overall organic global audience by over 100% YoY Grew overall organic US a…" at bounding box center [258, 182] width 231 height 56
click at [146, 217] on p "- Built global marketing operations strategy & frameworks to allow for scalabil…" at bounding box center [258, 217] width 231 height 6
click at [217, 217] on p "- Built global marketing operations strategy & frameworks to allow for scalabil…" at bounding box center [258, 217] width 231 height 6
click at [269, 229] on p "- Built global tracking, reporting, and testing frameworks" at bounding box center [258, 228] width 231 height 6
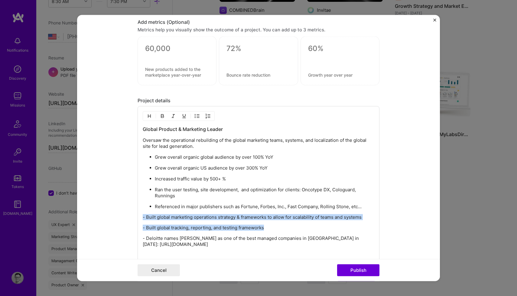
drag, startPoint x: 269, startPoint y: 230, endPoint x: 133, endPoint y: 216, distance: 136.9
click at [133, 216] on form "This project is missing details. To be able to apply to missions with this proj…" at bounding box center [258, 148] width 363 height 267
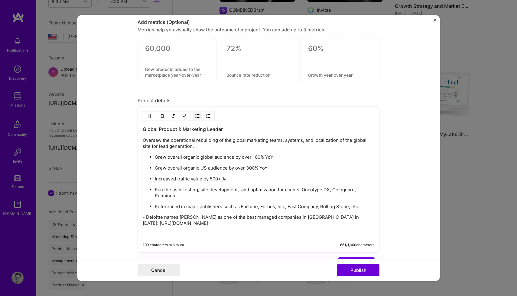
click at [145, 216] on p "- Deloitte names [PERSON_NAME] as one of the best managed companies in [GEOGRAP…" at bounding box center [258, 220] width 231 height 12
click at [182, 217] on p "Won Deloitte names [PERSON_NAME] as one of the best managed companies in [GEOGR…" at bounding box center [264, 221] width 219 height 12
click at [247, 217] on p "[PERSON_NAME]'s names [PERSON_NAME] as one of the best managed companies in [GE…" at bounding box center [264, 221] width 219 height 12
drag, startPoint x: 247, startPoint y: 217, endPoint x: 191, endPoint y: 217, distance: 56.2
click at [191, 217] on p "[PERSON_NAME]'s names [PERSON_NAME] as one of the best managed companies in [GE…" at bounding box center [264, 221] width 219 height 12
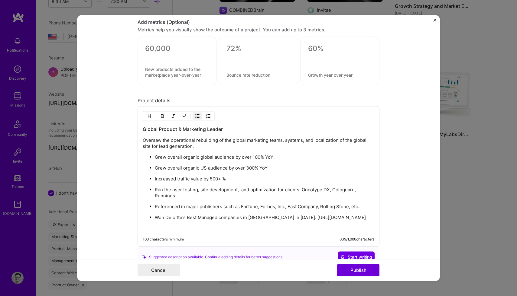
click at [220, 216] on p "Won Deloitte's Best Managed companies in [GEOGRAPHIC_DATA] in [DATE]: [URL][DOM…" at bounding box center [264, 218] width 219 height 6
click at [270, 218] on p "Won Deloitte's Best Managed Companies in [GEOGRAPHIC_DATA] in [DATE]: [URL][DOM…" at bounding box center [264, 218] width 219 height 6
click at [293, 221] on p "Won Deloitte's Best Managed Companies in [GEOGRAPHIC_DATA] for 2022: [URL][DOMA…" at bounding box center [264, 218] width 219 height 6
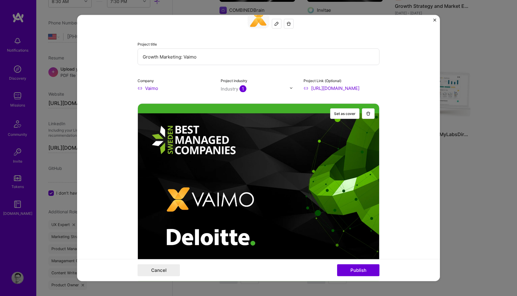
scroll to position [0, 0]
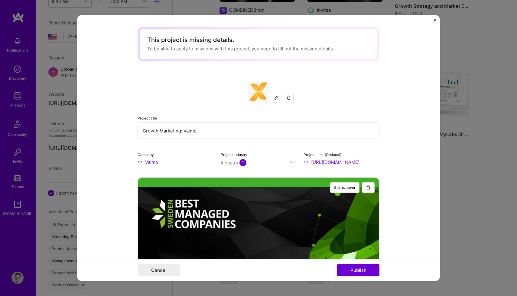
click at [220, 41] on div "This project is missing details." at bounding box center [258, 40] width 222 height 6
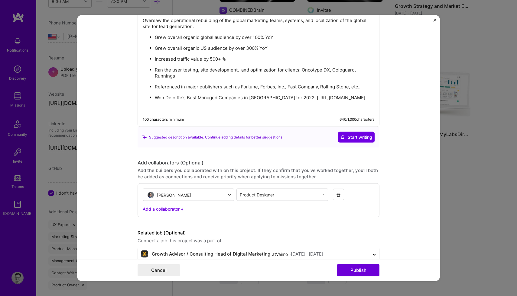
scroll to position [1000, 0]
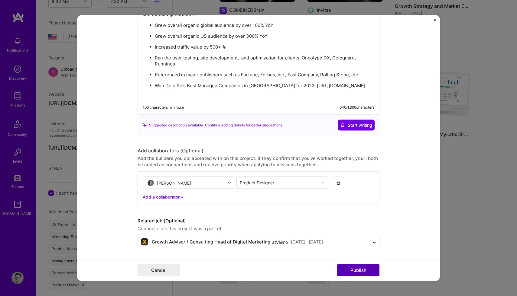
click at [352, 269] on button "Publish" at bounding box center [358, 271] width 42 height 12
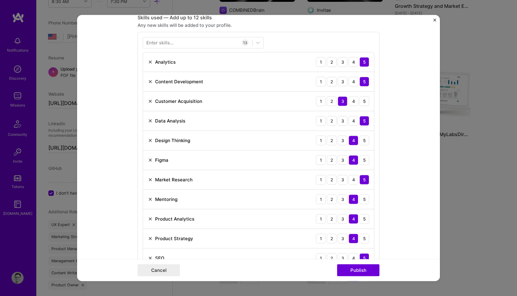
scroll to position [474, 0]
click at [150, 162] on img at bounding box center [150, 160] width 5 height 5
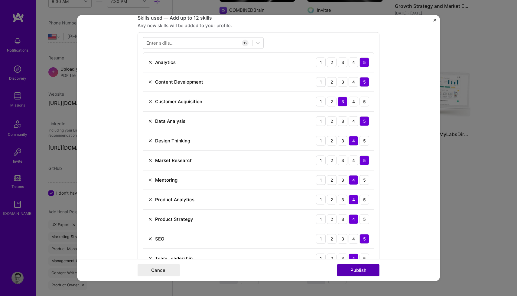
click at [361, 271] on button "Publish" at bounding box center [358, 271] width 42 height 12
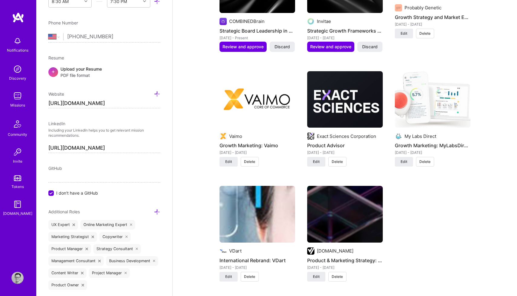
scroll to position [1059, 0]
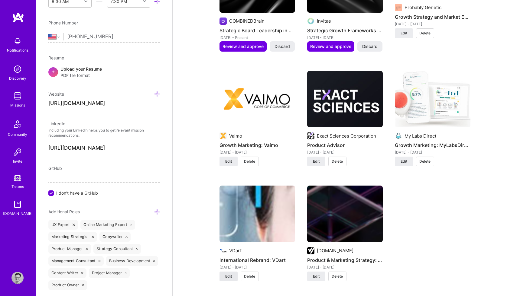
click at [229, 274] on span "Edit" at bounding box center [228, 276] width 7 height 5
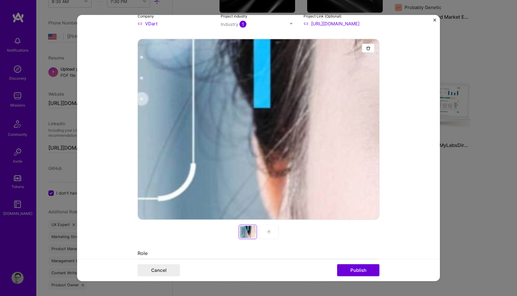
scroll to position [54, 0]
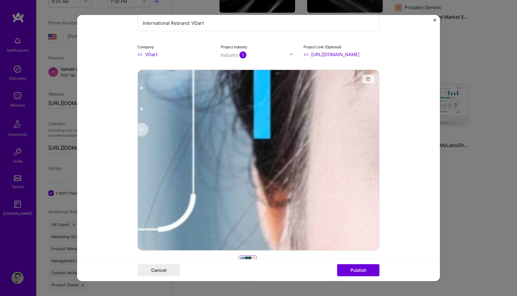
click at [365, 80] on button "button" at bounding box center [368, 78] width 13 height 9
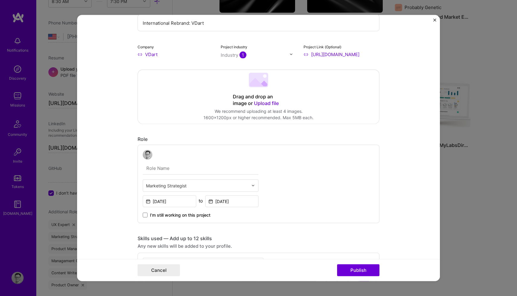
click at [265, 104] on span "Upload file" at bounding box center [266, 103] width 25 height 6
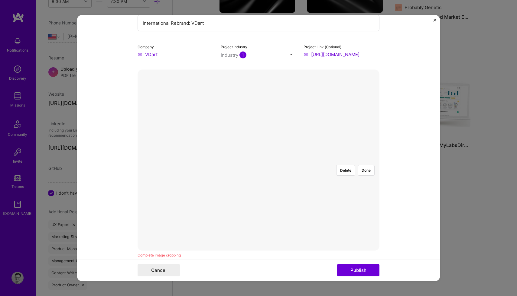
click at [278, 171] on div at bounding box center [358, 224] width 171 height 129
click at [366, 165] on button "Done" at bounding box center [365, 170] width 17 height 11
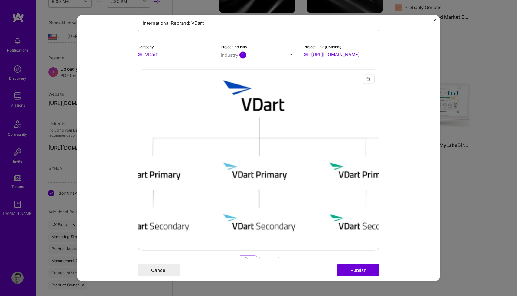
click at [366, 79] on img "button" at bounding box center [368, 78] width 5 height 5
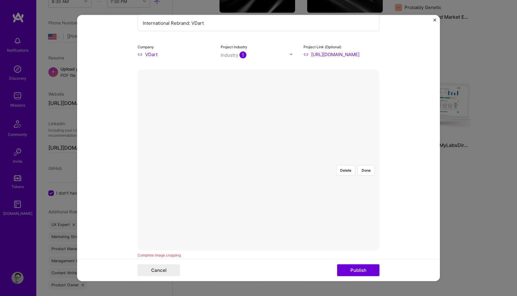
click at [296, 160] on div at bounding box center [311, 197] width 99 height 75
click at [369, 165] on button "Done" at bounding box center [365, 170] width 17 height 11
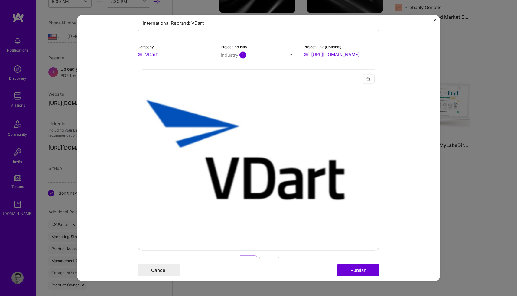
click at [370, 77] on img "button" at bounding box center [368, 78] width 5 height 5
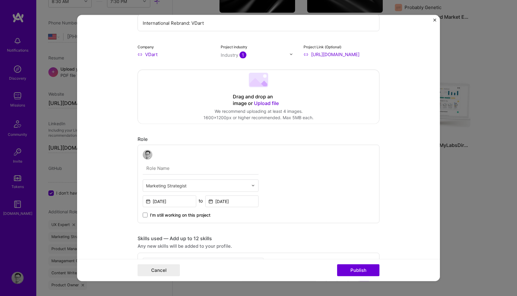
click at [263, 103] on span "Upload file" at bounding box center [266, 103] width 25 height 6
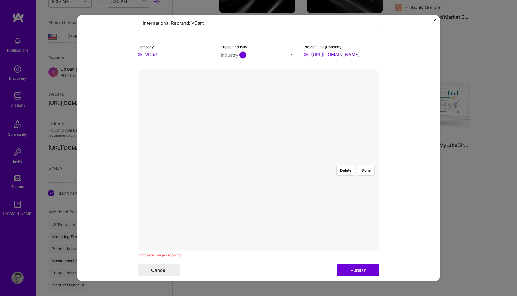
click at [280, 188] on div at bounding box center [318, 221] width 121 height 91
click at [364, 165] on button "Done" at bounding box center [365, 170] width 17 height 11
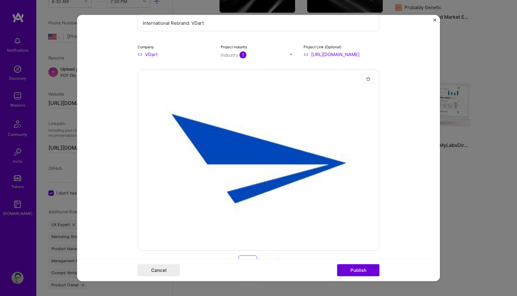
click at [366, 78] on img "button" at bounding box center [368, 78] width 5 height 5
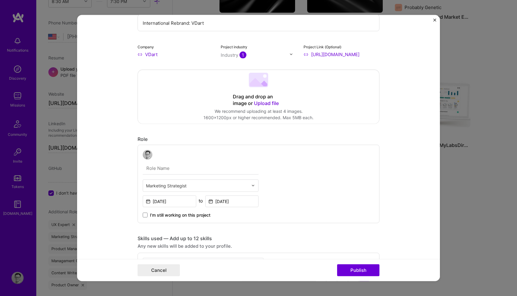
click at [266, 103] on span "Upload file" at bounding box center [266, 103] width 25 height 6
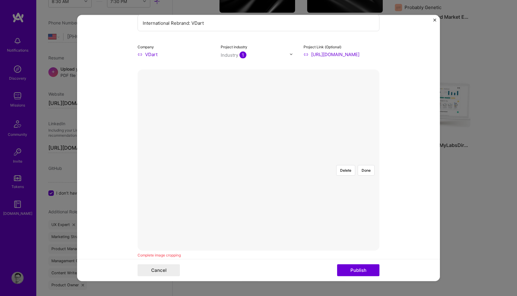
click at [334, 201] on div at bounding box center [376, 207] width 127 height 95
click at [346, 165] on button "Delete" at bounding box center [345, 170] width 19 height 11
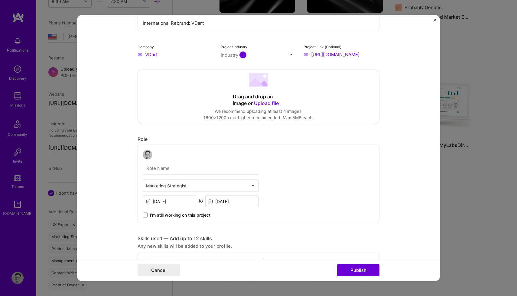
click at [266, 105] on span "Upload file" at bounding box center [266, 103] width 25 height 6
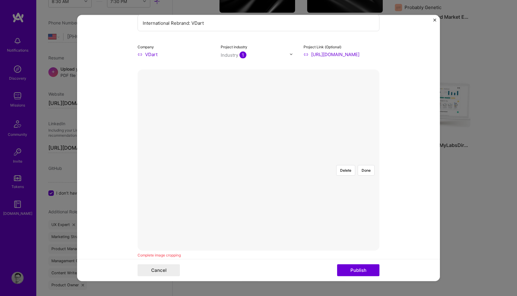
click at [258, 168] on div at bounding box center [288, 190] width 60 height 45
click at [366, 165] on button "Done" at bounding box center [365, 170] width 17 height 11
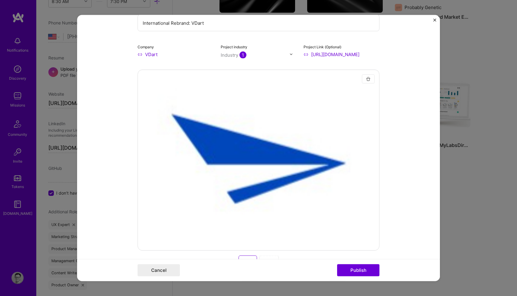
click at [368, 81] on img "button" at bounding box center [368, 78] width 5 height 5
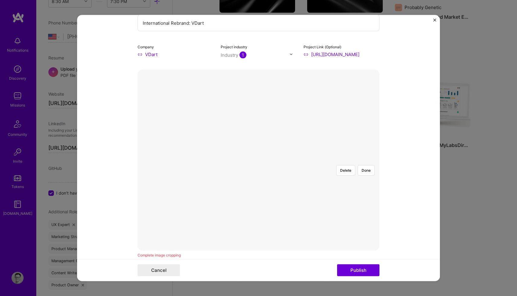
click at [294, 221] on div at bounding box center [341, 279] width 166 height 125
click at [366, 165] on button "Done" at bounding box center [365, 170] width 17 height 11
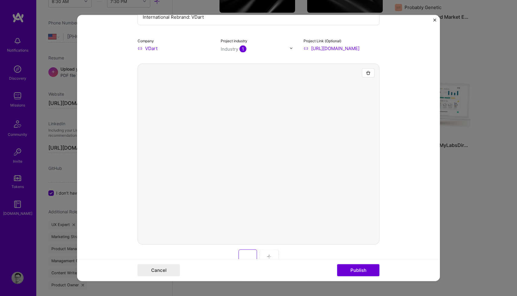
scroll to position [57, 0]
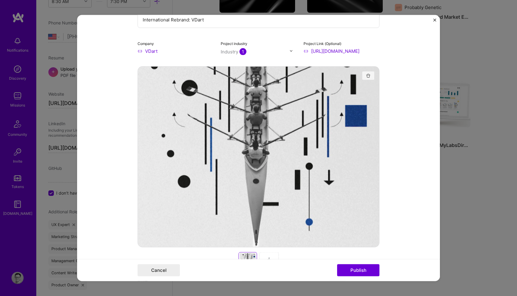
click at [367, 79] on button "button" at bounding box center [368, 75] width 13 height 9
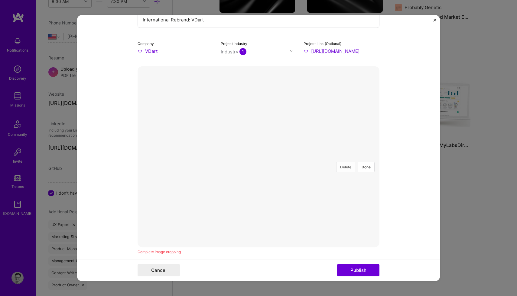
click at [346, 162] on button "Delete" at bounding box center [345, 167] width 19 height 11
click at [271, 172] on div at bounding box center [354, 244] width 193 height 145
click at [365, 162] on button "Done" at bounding box center [365, 167] width 17 height 11
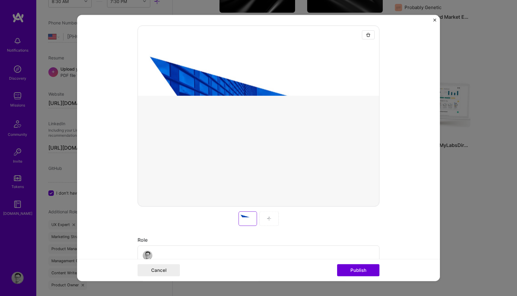
scroll to position [100, 0]
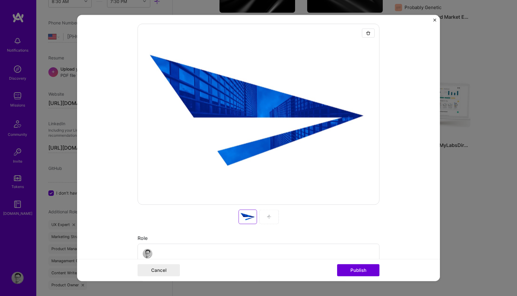
click at [269, 221] on div at bounding box center [268, 217] width 19 height 15
click at [270, 218] on img at bounding box center [268, 216] width 5 height 5
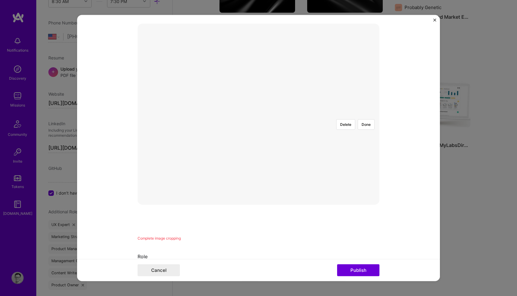
click at [258, 130] on div at bounding box center [347, 196] width 178 height 134
click at [367, 119] on button "Done" at bounding box center [365, 124] width 17 height 11
click at [263, 156] on div at bounding box center [355, 193] width 194 height 146
click at [366, 119] on button "Done" at bounding box center [365, 124] width 17 height 11
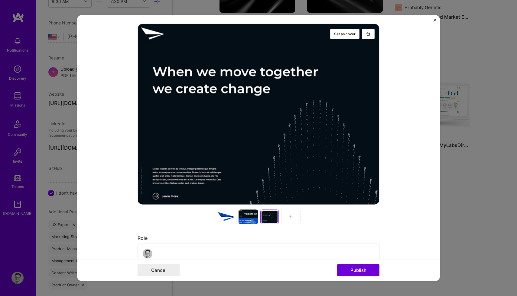
click at [290, 219] on img at bounding box center [290, 216] width 5 height 5
click at [289, 218] on img at bounding box center [290, 216] width 5 height 5
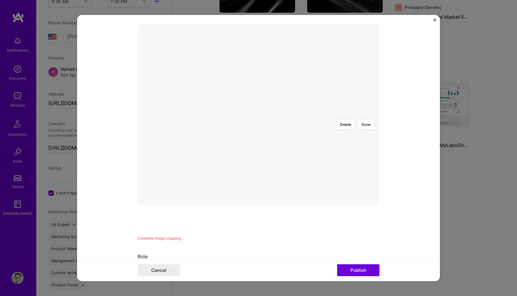
click at [275, 136] on div at bounding box center [347, 203] width 178 height 134
click at [368, 119] on button "Done" at bounding box center [365, 124] width 17 height 11
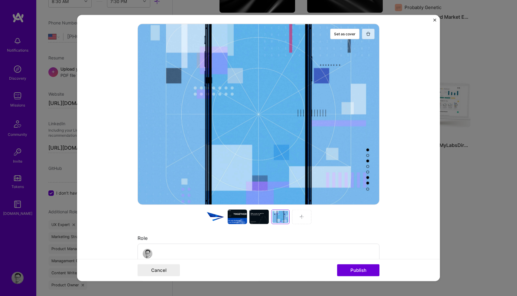
click at [370, 31] on button "button" at bounding box center [368, 33] width 13 height 11
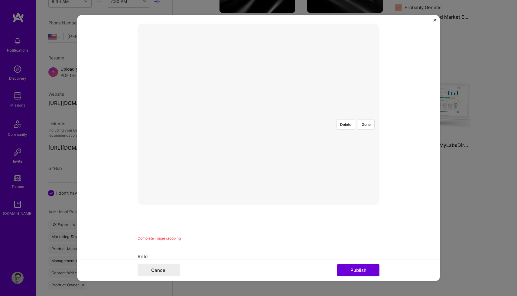
click at [277, 144] on div at bounding box center [347, 201] width 179 height 134
click at [278, 140] on div at bounding box center [347, 202] width 179 height 134
click at [363, 119] on button "Done" at bounding box center [365, 124] width 17 height 11
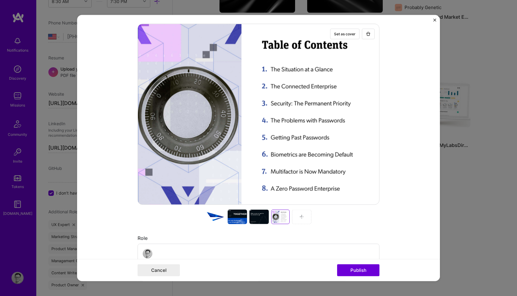
click at [435, 19] on img "Close" at bounding box center [434, 19] width 3 height 3
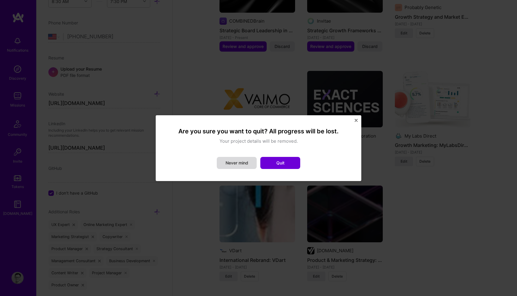
click at [242, 163] on button "Never mind" at bounding box center [237, 163] width 40 height 12
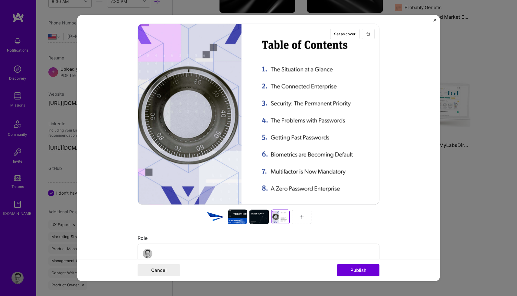
click at [368, 35] on img "button" at bounding box center [368, 33] width 5 height 5
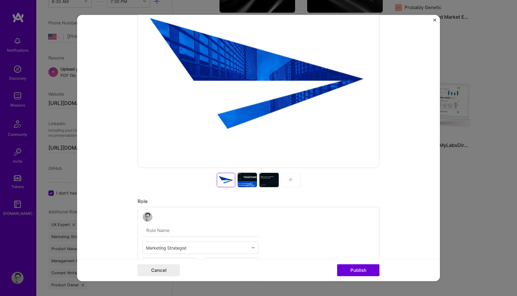
scroll to position [197, 0]
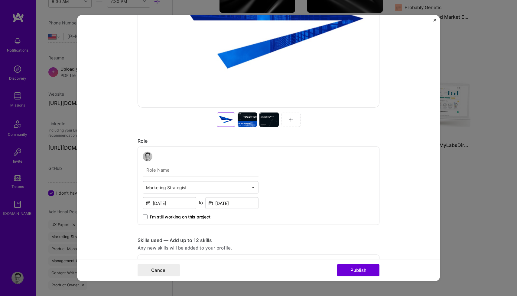
click at [156, 171] on input "text" at bounding box center [201, 170] width 116 height 13
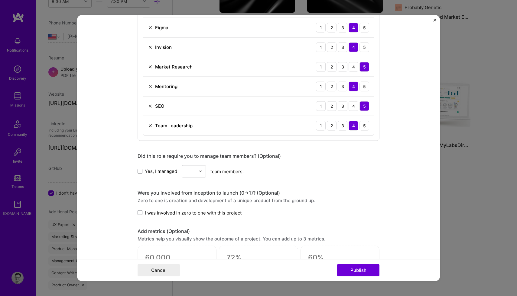
scroll to position [533, 0]
type input "Global Product and Marketing Leader"
click at [141, 172] on span at bounding box center [139, 171] width 5 height 5
click at [0, 0] on input "Yes, I managed" at bounding box center [0, 0] width 0 height 0
click at [203, 176] on div at bounding box center [201, 171] width 7 height 12
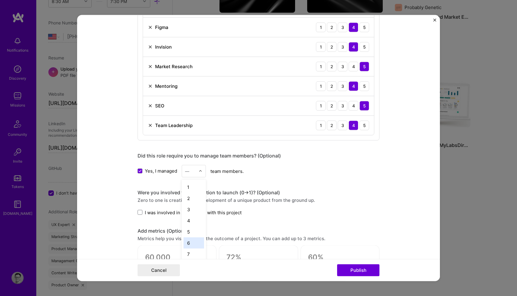
click at [192, 240] on div "6" at bounding box center [193, 242] width 21 height 11
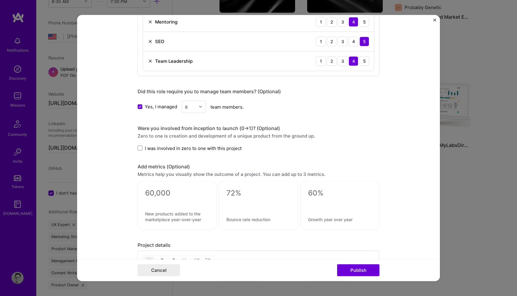
scroll to position [599, 0]
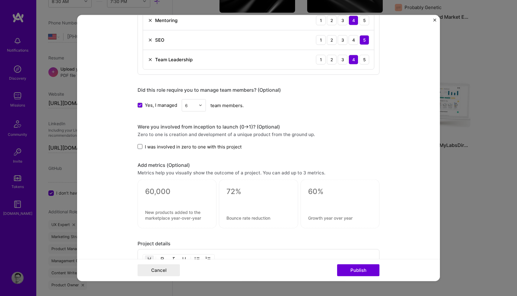
click at [138, 148] on span at bounding box center [139, 146] width 5 height 5
click at [0, 0] on input "I was involved in zero to one with this project" at bounding box center [0, 0] width 0 height 0
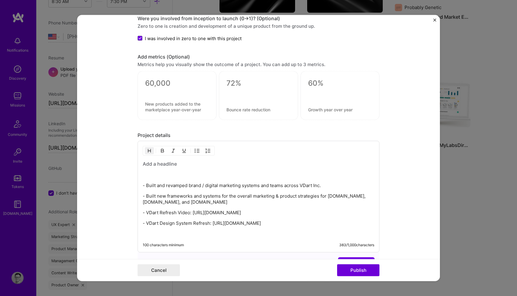
scroll to position [736, 0]
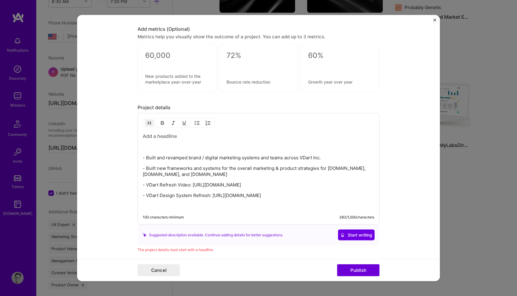
click at [176, 136] on h3 at bounding box center [258, 136] width 231 height 7
click at [176, 135] on h3 "Global Product Leader" at bounding box center [258, 136] width 231 height 7
click at [219, 137] on h3 "Global Product Marketing Leader" at bounding box center [258, 136] width 231 height 7
click at [147, 157] on p "- Built and revamped brand / digital marketing systems and teams across VDart I…" at bounding box center [258, 158] width 231 height 6
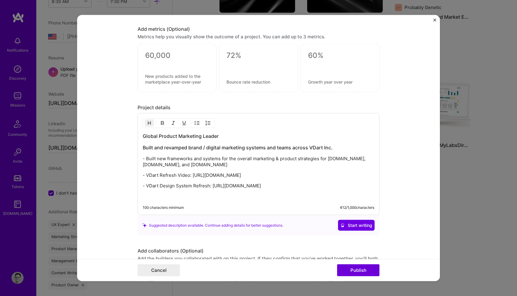
click at [158, 146] on h3 "Built and revamped brand / digital marketing systems and teams across VDart Inc." at bounding box center [258, 147] width 231 height 7
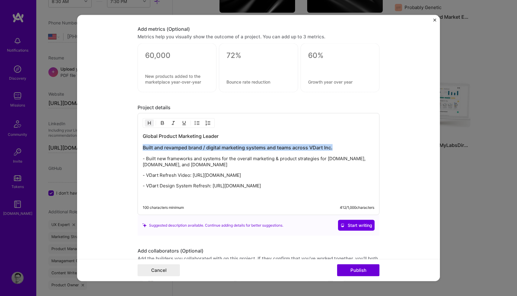
click at [158, 146] on h3 "Built and revamped brand / digital marketing systems and teams across VDart Inc." at bounding box center [258, 147] width 231 height 7
click at [150, 123] on img "button" at bounding box center [149, 123] width 5 height 5
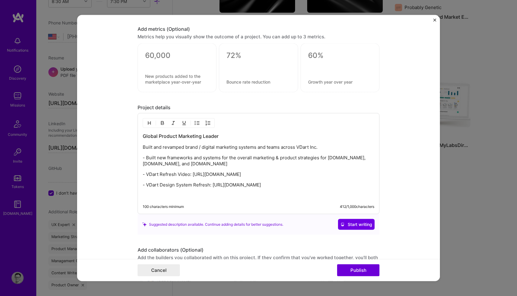
click at [197, 124] on img "button" at bounding box center [197, 123] width 5 height 5
click at [330, 149] on p "Built and revamped brand / digital marketing systems and teams across VDart Inc." at bounding box center [264, 148] width 219 height 6
click at [309, 148] on p "Built and revamped brand / digital marketing systems and teams across VDart Inc." at bounding box center [264, 148] width 219 height 6
click at [145, 159] on p "- Built new frameworks and systems for the overall marketing & product strategi…" at bounding box center [258, 161] width 231 height 12
click at [219, 163] on p "Built new frameworks and systems for the overall marketing & product strategies…" at bounding box center [264, 162] width 219 height 12
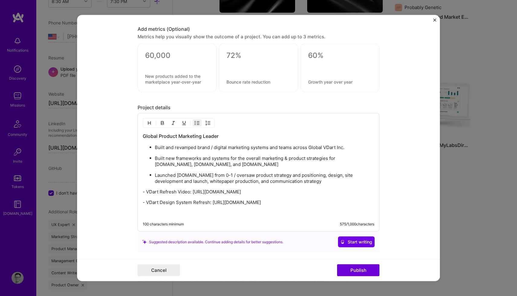
click at [146, 192] on p "- VDart Refresh Video: [URL][DOMAIN_NAME]" at bounding box center [258, 192] width 231 height 6
click at [163, 202] on p "- VDart Design System Refresh: [URL][DOMAIN_NAME]" at bounding box center [258, 203] width 231 height 6
drag, startPoint x: 336, startPoint y: 205, endPoint x: 134, endPoint y: 201, distance: 201.8
click at [134, 201] on form "Project title International Rebrand: VDart Company VDart Project industry Indus…" at bounding box center [258, 148] width 363 height 267
click at [192, 183] on p "Launched [DOMAIN_NAME] from 0-1 / oversaw product strategy and positioning, des…" at bounding box center [264, 178] width 219 height 12
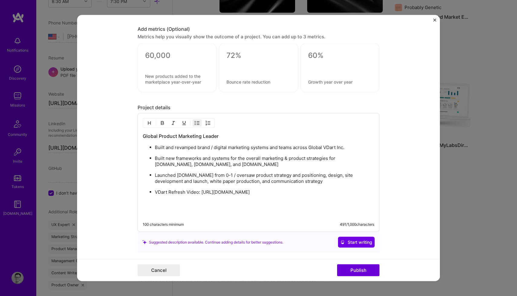
click at [192, 200] on p at bounding box center [258, 203] width 231 height 6
drag, startPoint x: 365, startPoint y: 192, endPoint x: 200, endPoint y: 193, distance: 164.6
click at [200, 193] on p "VDart Refresh Video: [URL][DOMAIN_NAME]" at bounding box center [264, 192] width 219 height 6
copy p "[URL][DOMAIN_NAME]"
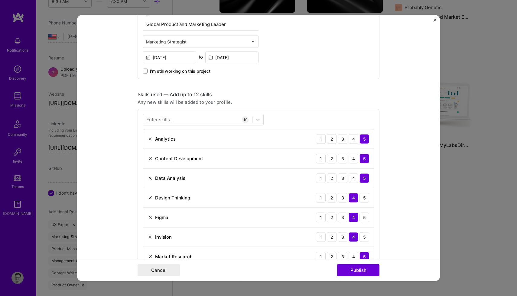
scroll to position [410, 0]
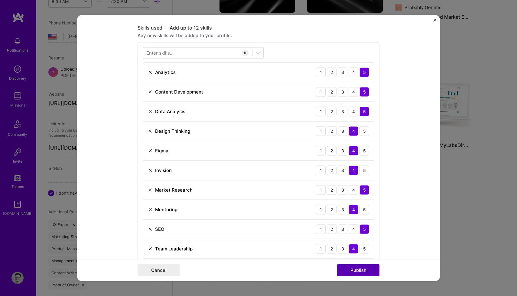
click at [355, 272] on button "Publish" at bounding box center [358, 271] width 42 height 12
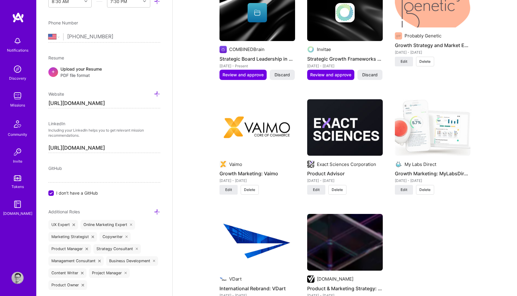
scroll to position [1043, 0]
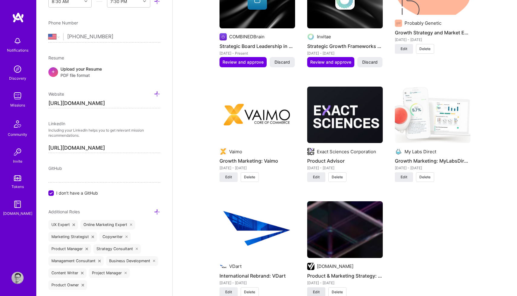
click at [316, 290] on span "Edit" at bounding box center [316, 292] width 7 height 5
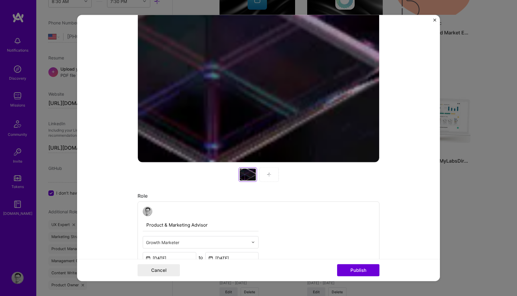
scroll to position [198, 0]
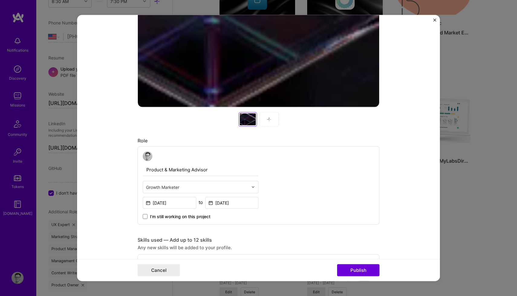
click at [434, 20] on img "Close" at bounding box center [434, 19] width 3 height 3
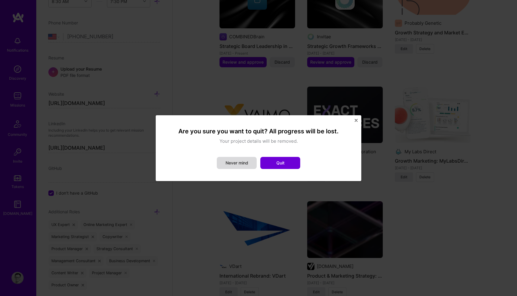
click at [240, 162] on button "Never mind" at bounding box center [237, 163] width 40 height 12
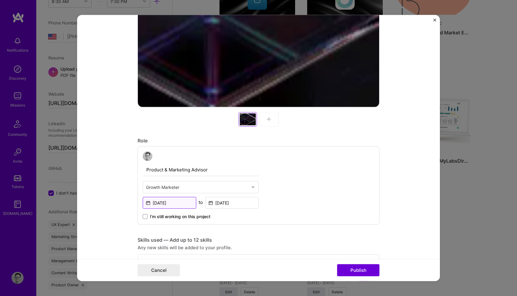
click at [180, 202] on input "[DATE]" at bounding box center [169, 203] width 53 height 12
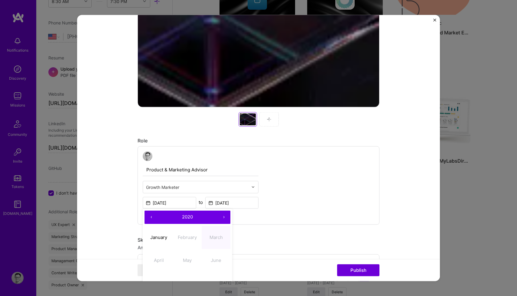
click at [153, 216] on button "‹" at bounding box center [150, 217] width 13 height 13
click at [208, 234] on button "March" at bounding box center [215, 237] width 29 height 23
type input "[DATE]"
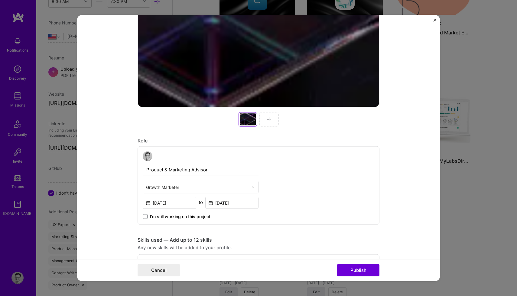
scroll to position [201, 0]
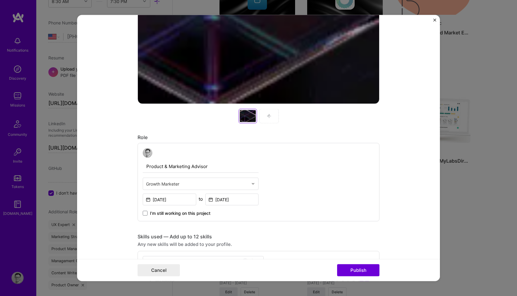
click at [210, 166] on input "Product & Marketing Advisor" at bounding box center [201, 166] width 116 height 13
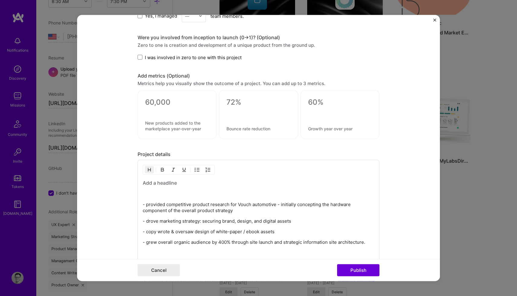
scroll to position [731, 0]
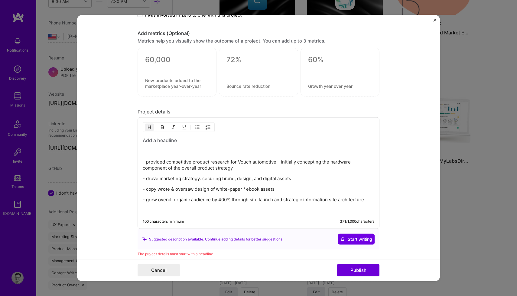
click at [164, 143] on h3 at bounding box center [258, 140] width 231 height 7
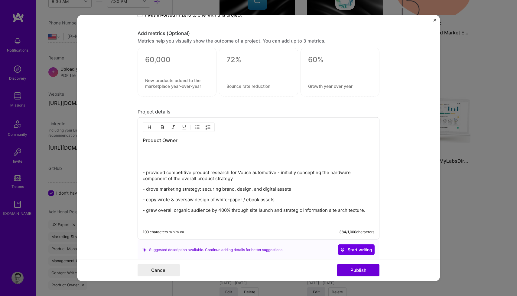
click at [196, 127] on img "button" at bounding box center [197, 127] width 5 height 5
click at [262, 152] on p "Oversaw product research & strategy - concepted hardware" at bounding box center [264, 152] width 219 height 6
click at [286, 151] on p "Oversaw product research & strategy - concepted hardware" at bounding box center [264, 152] width 219 height 6
click at [253, 153] on p "Oversaw product research & strategy - concepted hardware" at bounding box center [264, 152] width 219 height 6
click at [265, 154] on p "Oversaw product research & strategy - concepted hardware" at bounding box center [264, 152] width 219 height 6
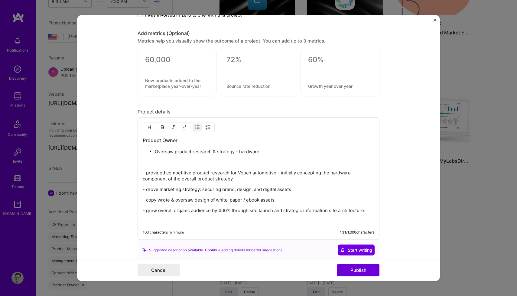
click at [263, 154] on p "Oversaw product research & strategy - hardware" at bounding box center [264, 152] width 219 height 6
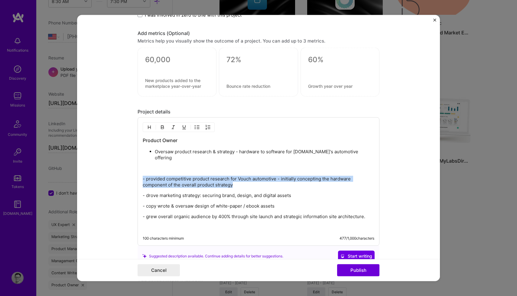
drag, startPoint x: 236, startPoint y: 180, endPoint x: 138, endPoint y: 175, distance: 98.0
click at [138, 175] on div "Product Owner Oversaw product research & strategy - hardware to software for [D…" at bounding box center [258, 182] width 242 height 129
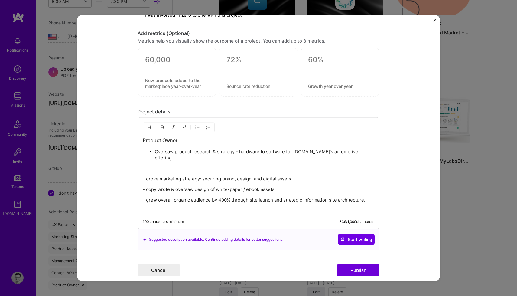
click at [148, 176] on p "- drove marketing strategy: securing brand, design, and digital assets" at bounding box center [258, 179] width 231 height 6
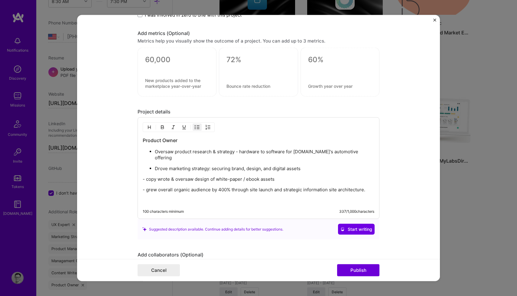
click at [209, 166] on p "Drove marketing strategy: securing brand, design, and digital assets" at bounding box center [264, 169] width 219 height 6
click at [146, 176] on p "- copy wrote & oversaw design of white-paper / ebook assets" at bounding box center [258, 179] width 231 height 6
click at [251, 177] on p "Copy wrote & oversaw design of white-paper / ebook assets" at bounding box center [264, 180] width 219 height 6
click at [148, 187] on p "- grew overall organic audience by 400% through site launch and strategic infor…" at bounding box center [258, 190] width 231 height 6
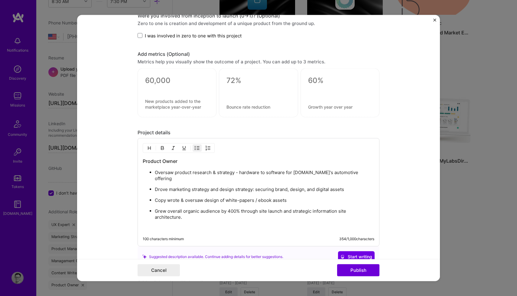
scroll to position [710, 0]
click at [160, 82] on textarea at bounding box center [177, 80] width 64 height 9
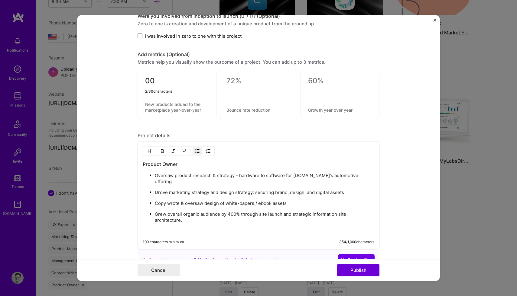
type textarea "0"
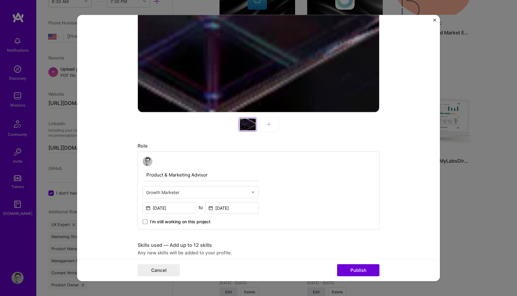
scroll to position [224, 0]
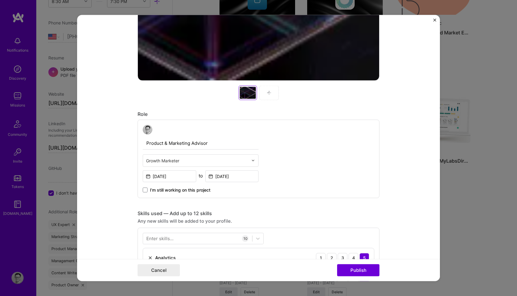
drag, startPoint x: 190, startPoint y: 144, endPoint x: 168, endPoint y: 144, distance: 22.4
click at [168, 144] on input "Product & Marketing Advisor" at bounding box center [201, 143] width 116 height 13
type input "Product Advisor"
click at [160, 159] on input "text" at bounding box center [197, 160] width 102 height 6
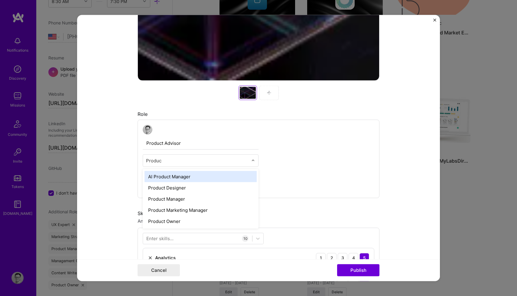
type input "Product"
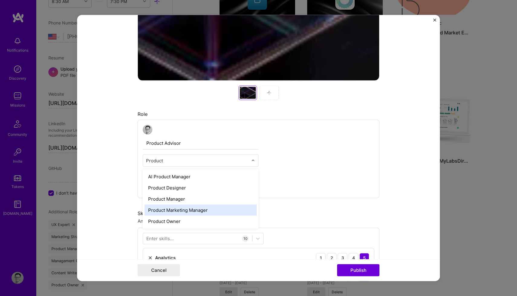
click at [168, 211] on div "Product Marketing Manager" at bounding box center [200, 210] width 112 height 11
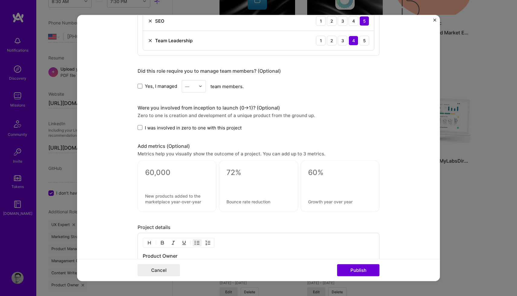
scroll to position [742, 0]
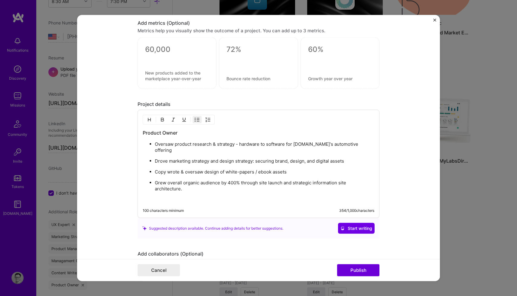
click at [211, 180] on p "Grew overall organic audience by 400% through site launch and strategic informa…" at bounding box center [264, 186] width 219 height 12
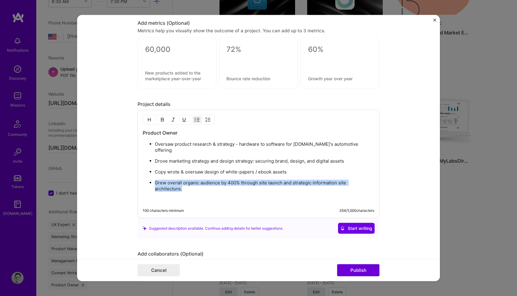
click at [211, 180] on p "Grew overall organic audience by 400% through site launch and strategic informa…" at bounding box center [264, 186] width 219 height 12
click at [219, 180] on p "Grew overall organic audience by 400% through site launch and strategic informa…" at bounding box center [264, 186] width 219 height 12
drag, startPoint x: 374, startPoint y: 177, endPoint x: 182, endPoint y: 175, distance: 192.7
click at [182, 175] on div "Product Owner Oversaw product research & strategy - hardware to software for [D…" at bounding box center [258, 164] width 242 height 108
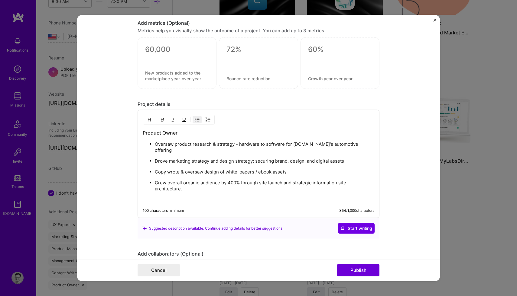
click at [371, 180] on p "Grew overall organic audience by 400% through site launch and strategic informa…" at bounding box center [264, 186] width 219 height 12
drag, startPoint x: 374, startPoint y: 177, endPoint x: 158, endPoint y: 176, distance: 215.4
click at [158, 180] on p "Grew overall organic audience by 400% through site launch and strategic informa…" at bounding box center [264, 186] width 219 height 12
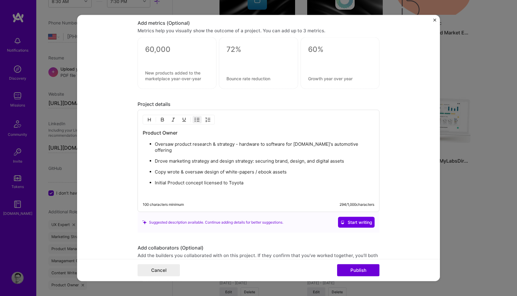
click at [169, 180] on p "Initial Product concept licensed to Toyota" at bounding box center [264, 183] width 219 height 6
click at [202, 180] on p "Initial product concept licensed to Toyota" at bounding box center [264, 183] width 219 height 6
click at [257, 172] on ul "Oversaw product research & strategy - hardware to software for [DOMAIN_NAME]'s …" at bounding box center [258, 163] width 231 height 45
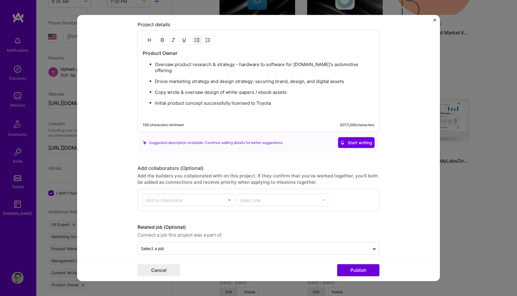
scroll to position [821, 0]
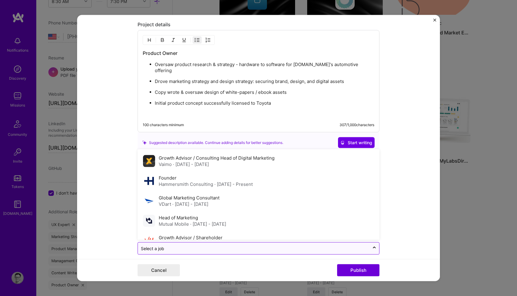
click at [192, 246] on input "text" at bounding box center [253, 249] width 225 height 6
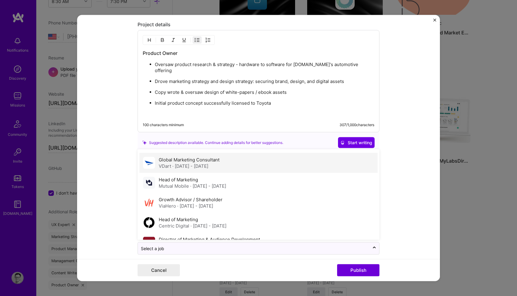
scroll to position [39, 0]
click at [179, 163] on span "· [DATE] - [DATE]" at bounding box center [190, 166] width 36 height 6
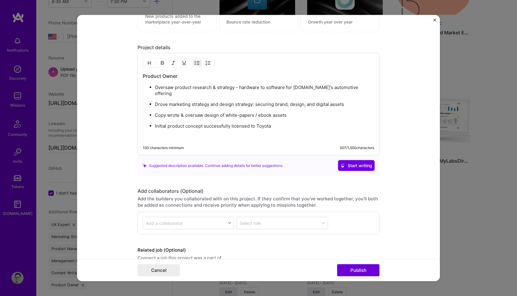
scroll to position [821, 0]
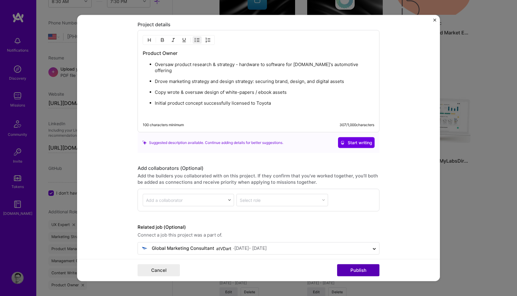
click at [355, 273] on button "Publish" at bounding box center [358, 271] width 42 height 12
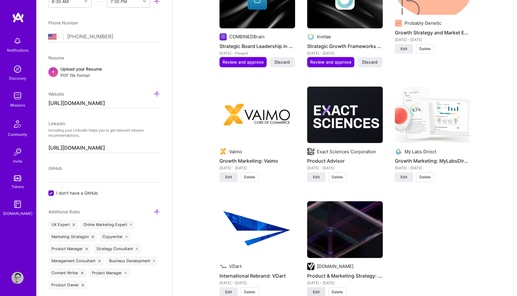
click at [311, 288] on button "Edit" at bounding box center [316, 293] width 18 height 10
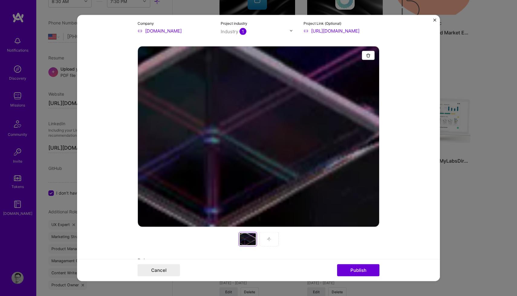
scroll to position [77, 0]
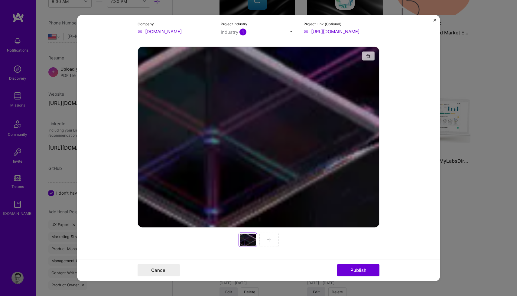
click at [369, 57] on img "button" at bounding box center [368, 55] width 5 height 5
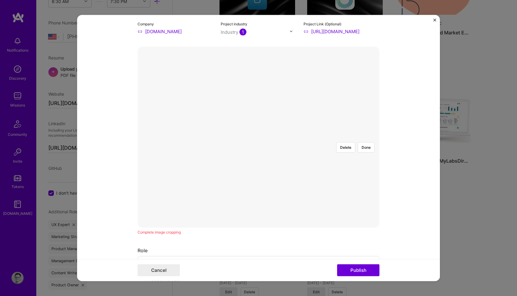
click at [277, 142] on div at bounding box center [348, 210] width 181 height 136
click at [277, 137] on div at bounding box center [348, 205] width 181 height 136
click at [366, 142] on button "Done" at bounding box center [365, 147] width 17 height 11
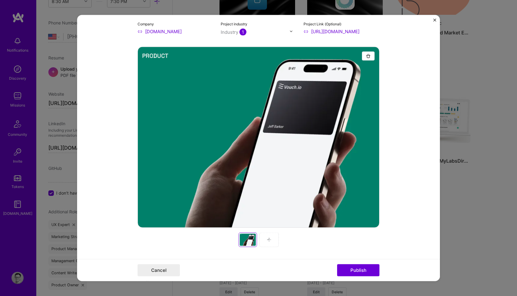
click at [269, 241] on img at bounding box center [268, 239] width 5 height 5
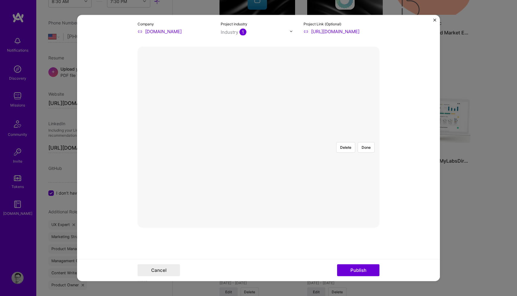
click at [281, 143] on div at bounding box center [348, 205] width 181 height 136
click at [363, 142] on button "Done" at bounding box center [365, 147] width 17 height 11
click at [282, 147] on div at bounding box center [348, 205] width 181 height 136
click at [366, 142] on button "Done" at bounding box center [365, 147] width 17 height 11
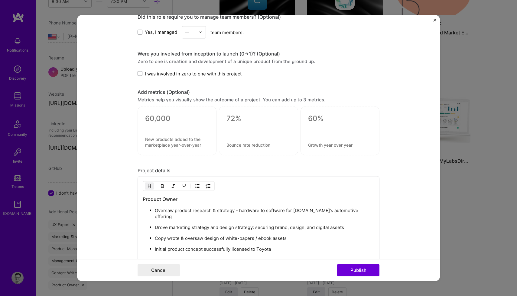
scroll to position [632, 0]
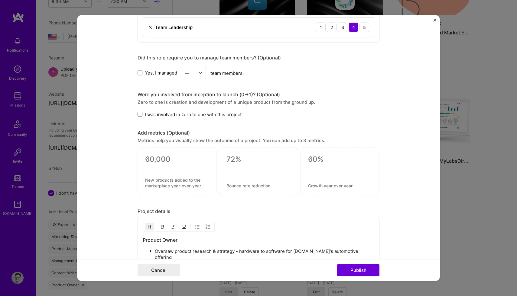
click at [141, 115] on span at bounding box center [139, 114] width 5 height 5
click at [0, 0] on input "I was involved in zero to one with this project" at bounding box center [0, 0] width 0 height 0
click at [138, 73] on span at bounding box center [139, 73] width 5 height 5
click at [0, 0] on input "Yes, I managed" at bounding box center [0, 0] width 0 height 0
click at [189, 73] on input "text" at bounding box center [190, 73] width 11 height 6
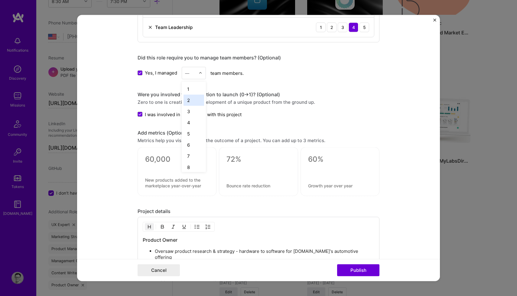
click at [201, 103] on div "2" at bounding box center [193, 100] width 21 height 11
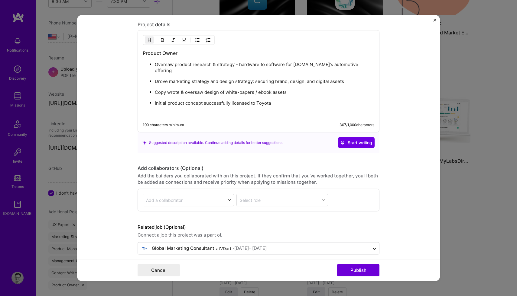
scroll to position [802, 0]
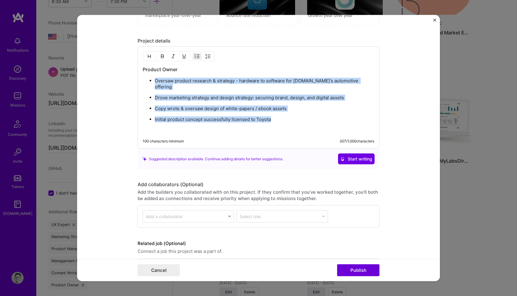
drag, startPoint x: 272, startPoint y: 113, endPoint x: 153, endPoint y: 79, distance: 124.0
click at [153, 79] on ul "Oversaw product research & strategy - hardware to software for [DOMAIN_NAME]'s …" at bounding box center [258, 100] width 231 height 45
copy ul "Oversaw product research & strategy - hardware to software for [DOMAIN_NAME]'s …"
click at [168, 70] on h3 "Product Owner" at bounding box center [258, 69] width 231 height 7
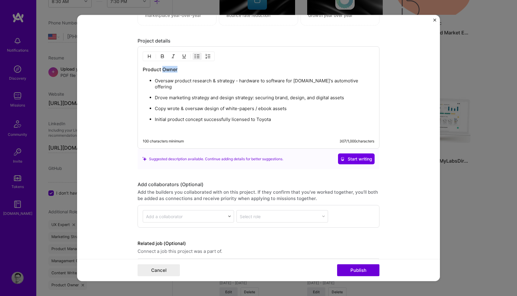
click at [168, 70] on h3 "Product Owner" at bounding box center [258, 69] width 231 height 7
copy h3 "Product Owner"
click at [179, 69] on h3 "Product Owner" at bounding box center [258, 69] width 231 height 7
click at [359, 272] on button "Publish" at bounding box center [358, 271] width 42 height 12
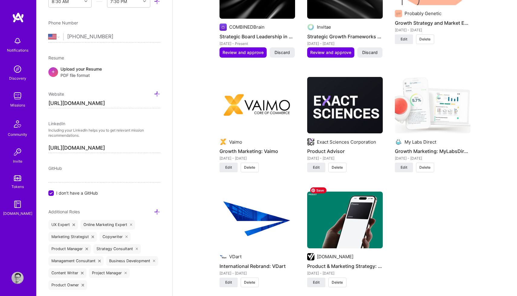
scroll to position [1052, 0]
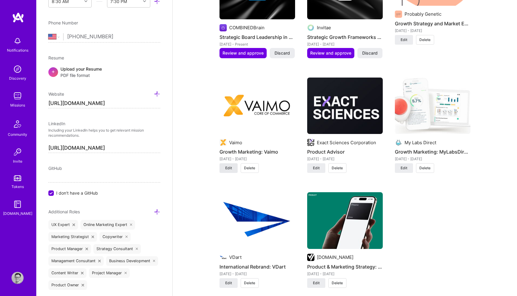
click at [227, 166] on span "Edit" at bounding box center [228, 168] width 7 height 5
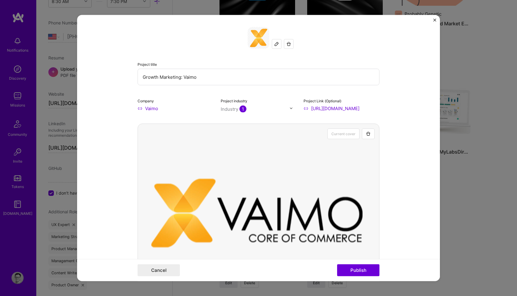
click at [197, 77] on input "Growth Marketing: Vaimo" at bounding box center [258, 77] width 242 height 17
paste input "lobal Product Marketing / Growth Lead"
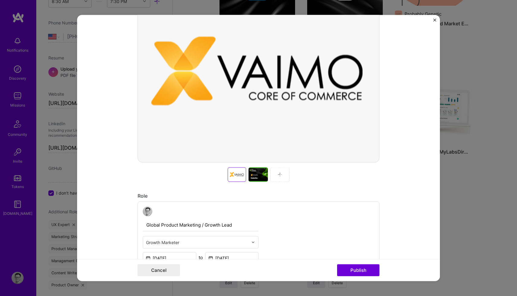
scroll to position [288, 0]
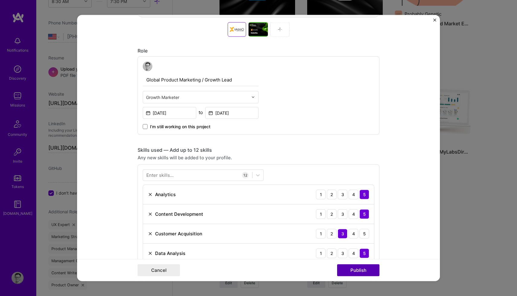
type input "Global Product Marketing / Growth Lead"
click at [356, 273] on button "Publish" at bounding box center [358, 271] width 42 height 12
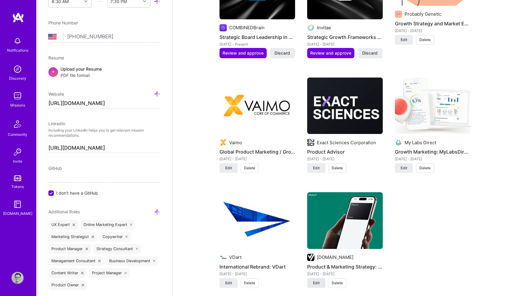
click at [314, 281] on span "Edit" at bounding box center [316, 283] width 7 height 5
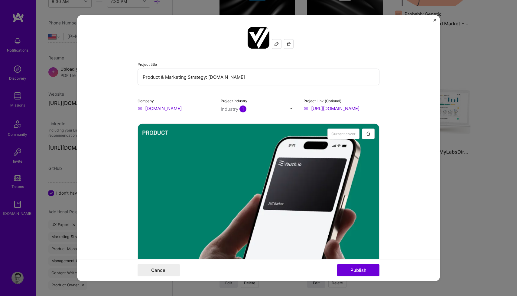
click at [200, 77] on input "Product & Marketing Strategy: [DOMAIN_NAME]" at bounding box center [258, 77] width 242 height 17
type input "Product Marketing Lead"
click at [357, 271] on button "Publish" at bounding box center [358, 271] width 42 height 12
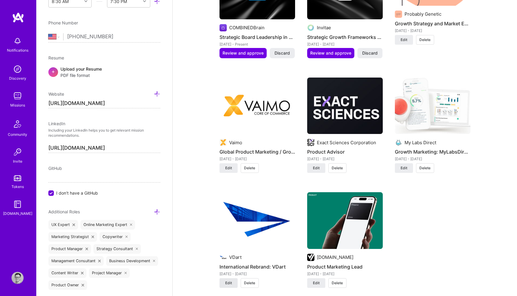
click at [230, 281] on span "Edit" at bounding box center [228, 283] width 7 height 5
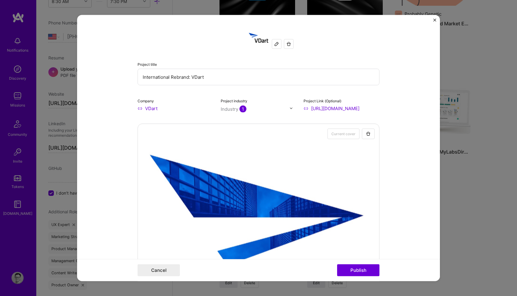
drag, startPoint x: 170, startPoint y: 77, endPoint x: 137, endPoint y: 77, distance: 33.2
click at [137, 77] on input "International Rebrand: VDart" at bounding box center [258, 77] width 242 height 17
drag, startPoint x: 177, startPoint y: 78, endPoint x: 138, endPoint y: 78, distance: 39.3
click at [138, 78] on input "Rebrand: VDart" at bounding box center [258, 77] width 242 height 17
type input "Global Rebrand / Marketing Leadership"
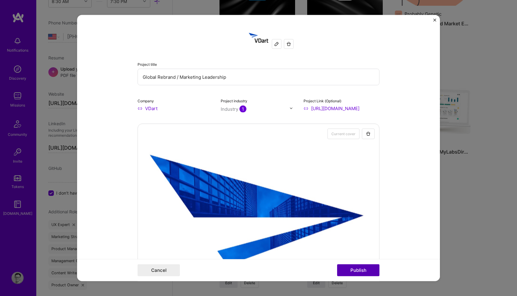
click at [353, 269] on button "Publish" at bounding box center [358, 271] width 42 height 12
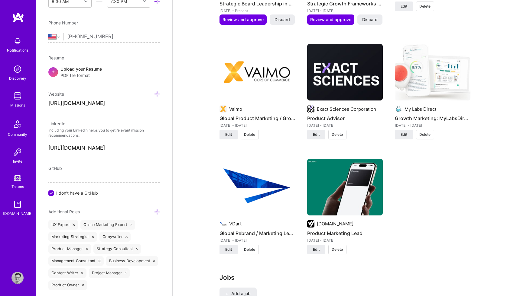
scroll to position [1086, 0]
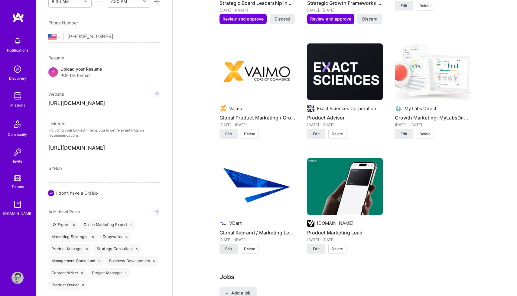
click at [231, 244] on button "Edit" at bounding box center [228, 249] width 18 height 10
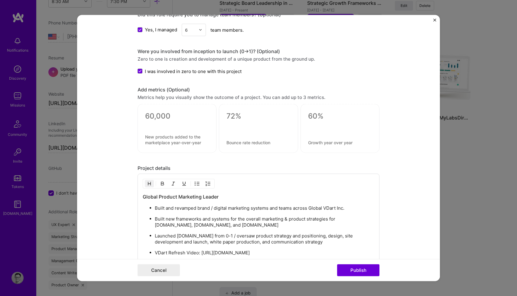
scroll to position [734, 0]
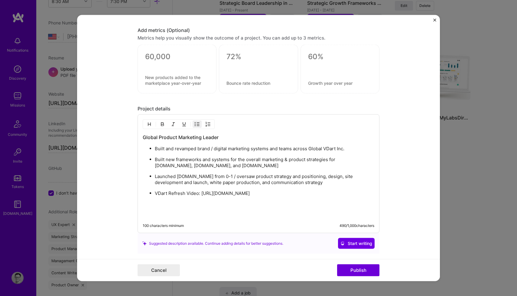
click at [366, 194] on p "VDart Refresh Video: [URL][DOMAIN_NAME]" at bounding box center [264, 194] width 219 height 6
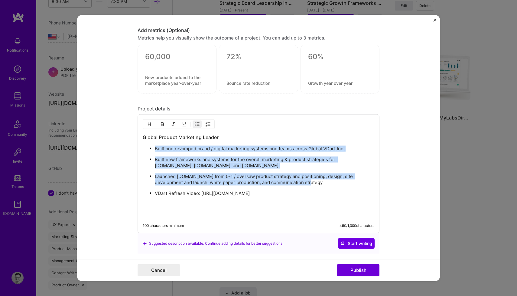
drag, startPoint x: 303, startPoint y: 182, endPoint x: 153, endPoint y: 145, distance: 155.3
click at [153, 145] on div "Global Product Marketing Leader Built and revamped brand / digital marketing sy…" at bounding box center [258, 176] width 231 height 84
copy ul "Built and revamped brand / digital marketing systems and teams across Global VD…"
click at [362, 272] on button "Publish" at bounding box center [358, 271] width 42 height 12
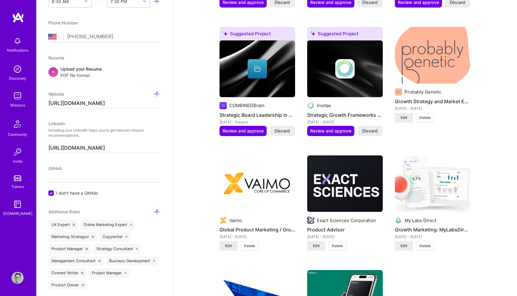
scroll to position [956, 0]
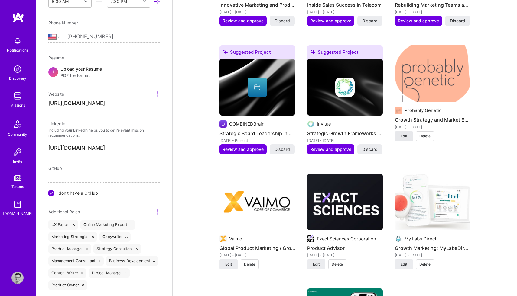
click at [403, 134] on span "Edit" at bounding box center [403, 136] width 7 height 5
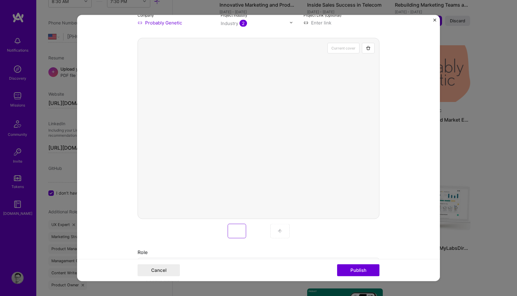
scroll to position [89, 0]
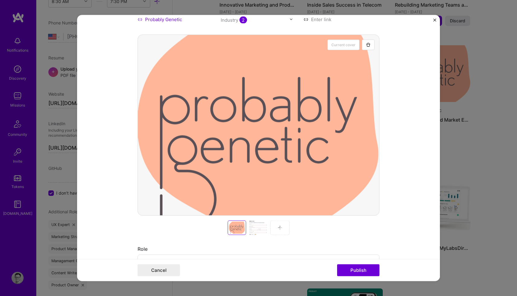
click at [280, 228] on img at bounding box center [279, 227] width 5 height 5
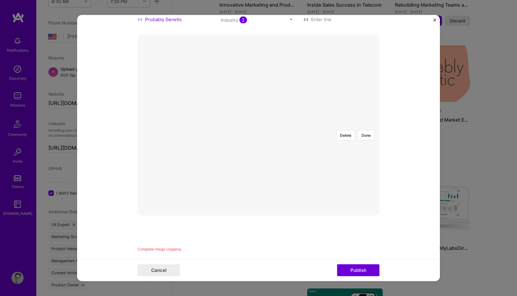
click at [269, 136] on div at bounding box center [288, 158] width 60 height 45
click at [366, 130] on button "Done" at bounding box center [365, 135] width 17 height 11
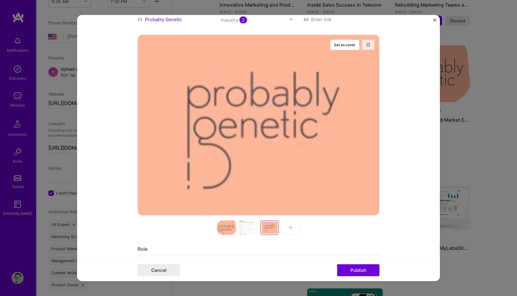
click at [368, 44] on img "button" at bounding box center [368, 44] width 5 height 5
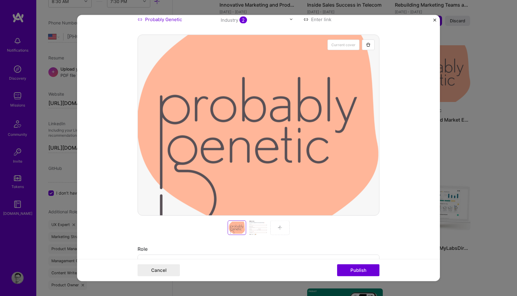
click at [277, 230] on img at bounding box center [279, 227] width 5 height 5
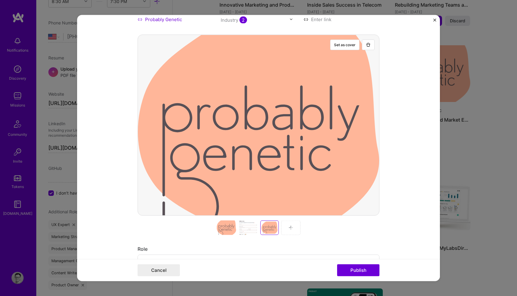
drag, startPoint x: 289, startPoint y: 160, endPoint x: 289, endPoint y: 118, distance: 42.0
click at [289, 118] on div at bounding box center [258, 124] width 242 height 181
click at [367, 45] on img "button" at bounding box center [368, 44] width 5 height 5
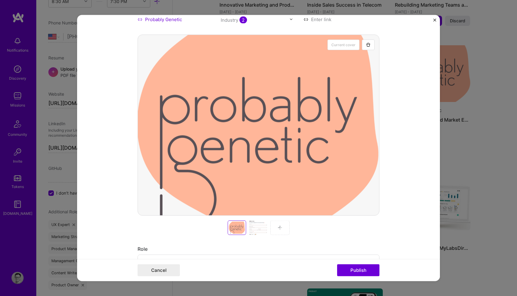
click at [256, 229] on div at bounding box center [257, 228] width 19 height 15
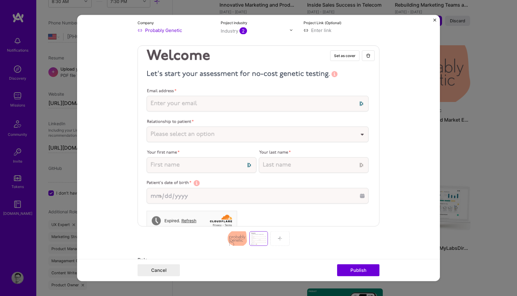
scroll to position [63, 0]
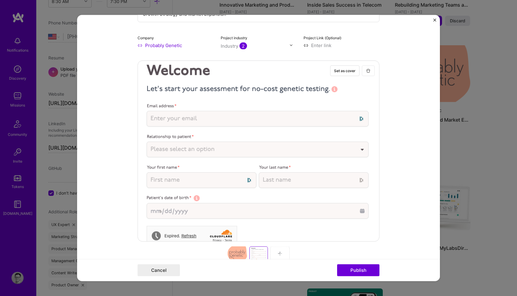
click at [368, 73] on img "button" at bounding box center [368, 70] width 5 height 5
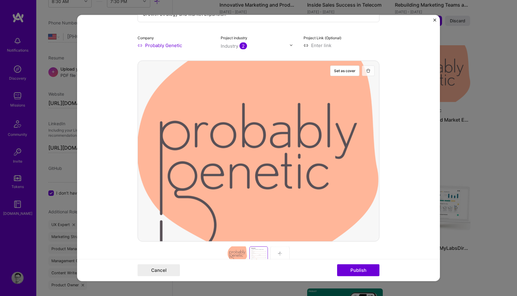
click at [368, 73] on button "button" at bounding box center [368, 70] width 13 height 11
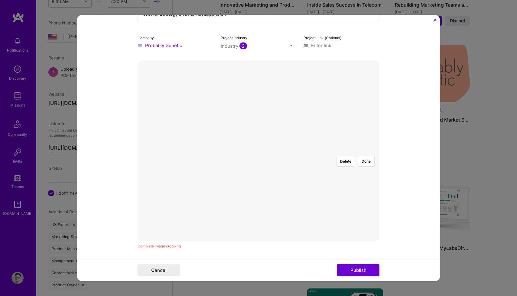
click at [258, 160] on div at bounding box center [376, 239] width 236 height 177
click at [258, 166] on div at bounding box center [376, 239] width 236 height 177
click at [261, 151] on div at bounding box center [376, 239] width 236 height 177
click at [346, 156] on button "Delete" at bounding box center [345, 161] width 19 height 11
click at [366, 156] on button "Done" at bounding box center [365, 161] width 17 height 11
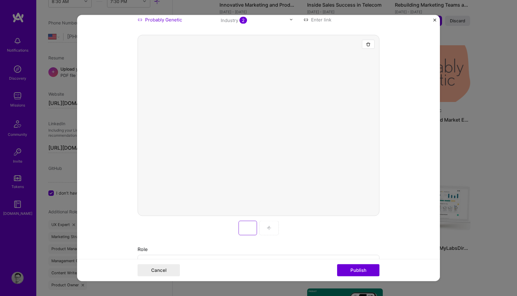
scroll to position [130, 0]
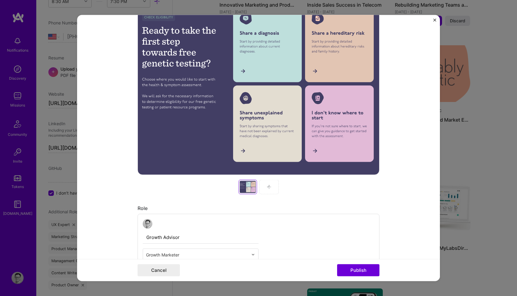
click at [269, 188] on img at bounding box center [268, 187] width 5 height 5
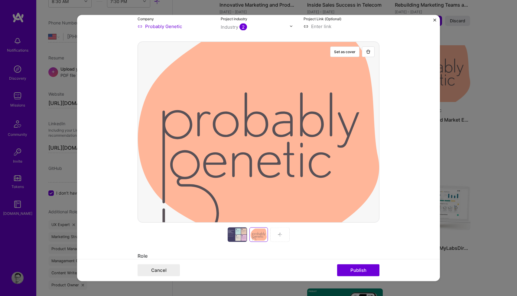
scroll to position [23, 0]
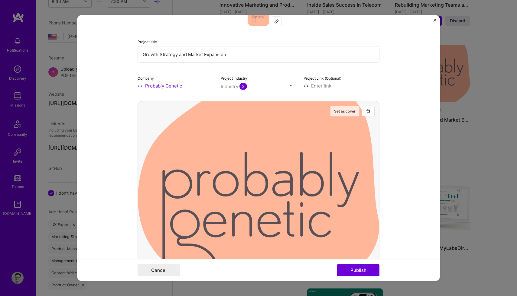
click at [340, 110] on button "Set as cover" at bounding box center [344, 111] width 29 height 11
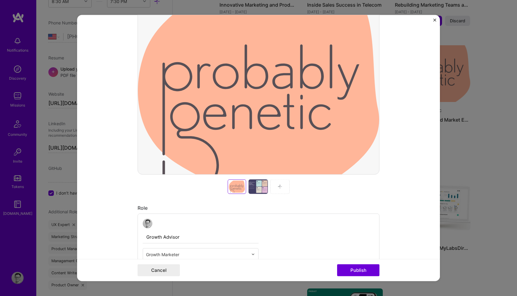
scroll to position [157, 0]
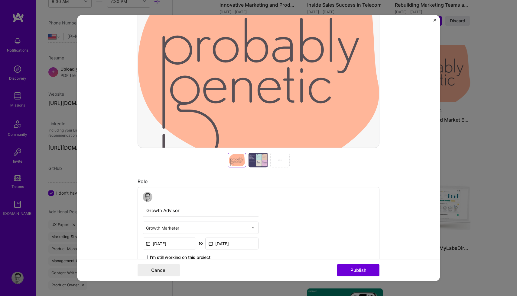
click at [259, 162] on div at bounding box center [257, 160] width 19 height 15
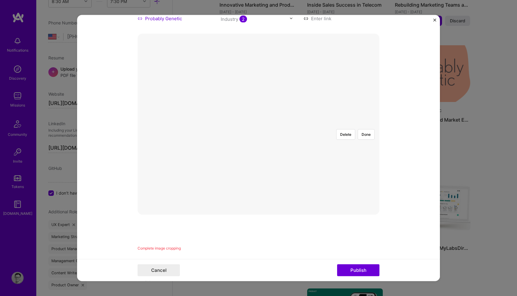
scroll to position [88, 0]
click at [259, 134] on div at bounding box center [347, 197] width 179 height 134
click at [363, 131] on button "Done" at bounding box center [365, 136] width 17 height 11
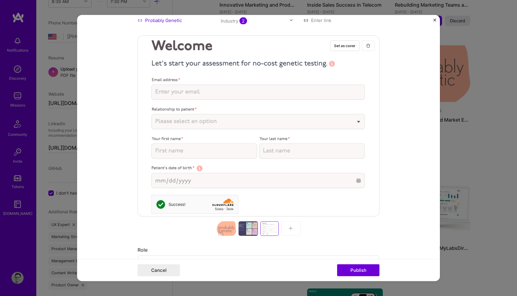
click at [368, 48] on button "button" at bounding box center [368, 45] width 13 height 11
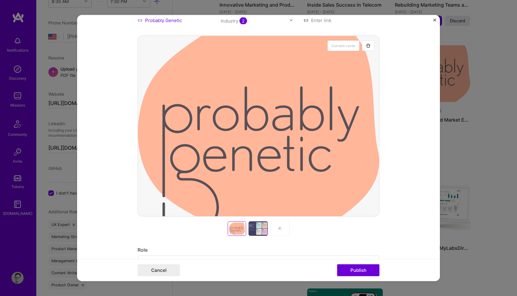
click at [255, 230] on div at bounding box center [257, 228] width 19 height 15
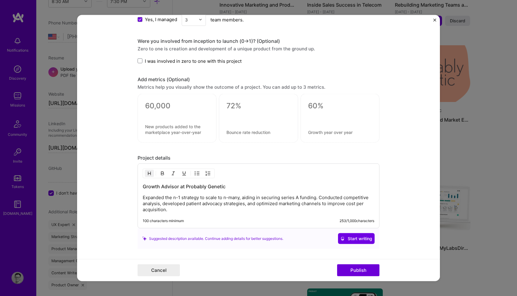
scroll to position [540, 0]
